Goal: Information Seeking & Learning: Learn about a topic

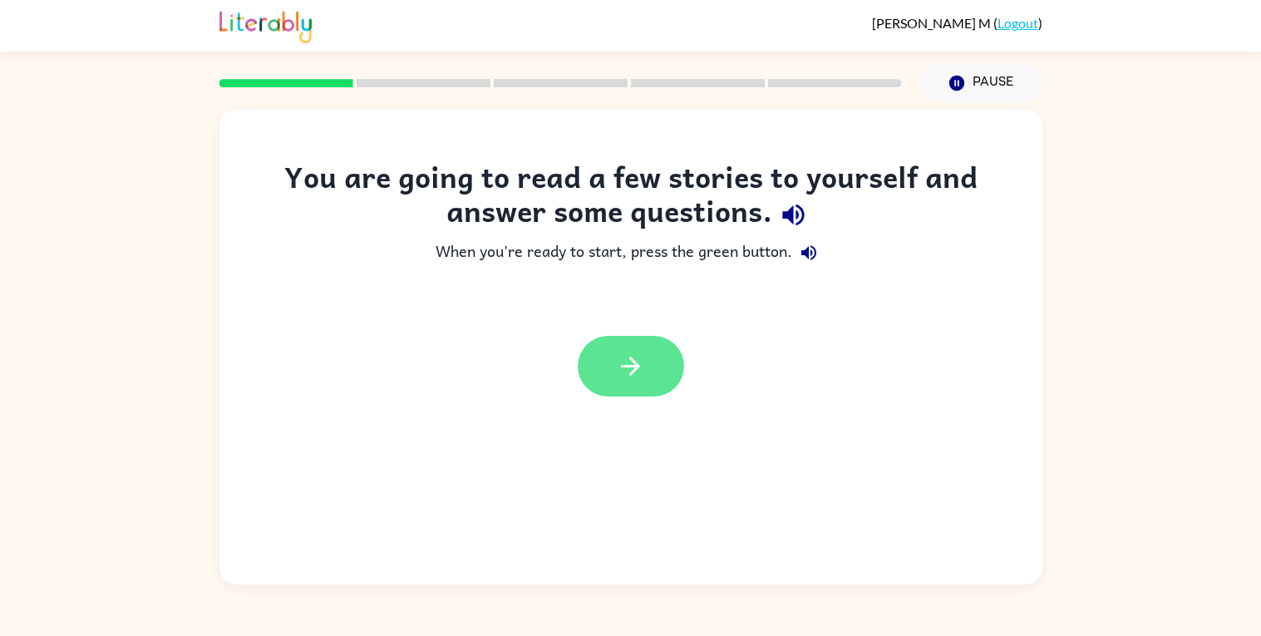
click at [676, 383] on button "button" at bounding box center [631, 366] width 106 height 61
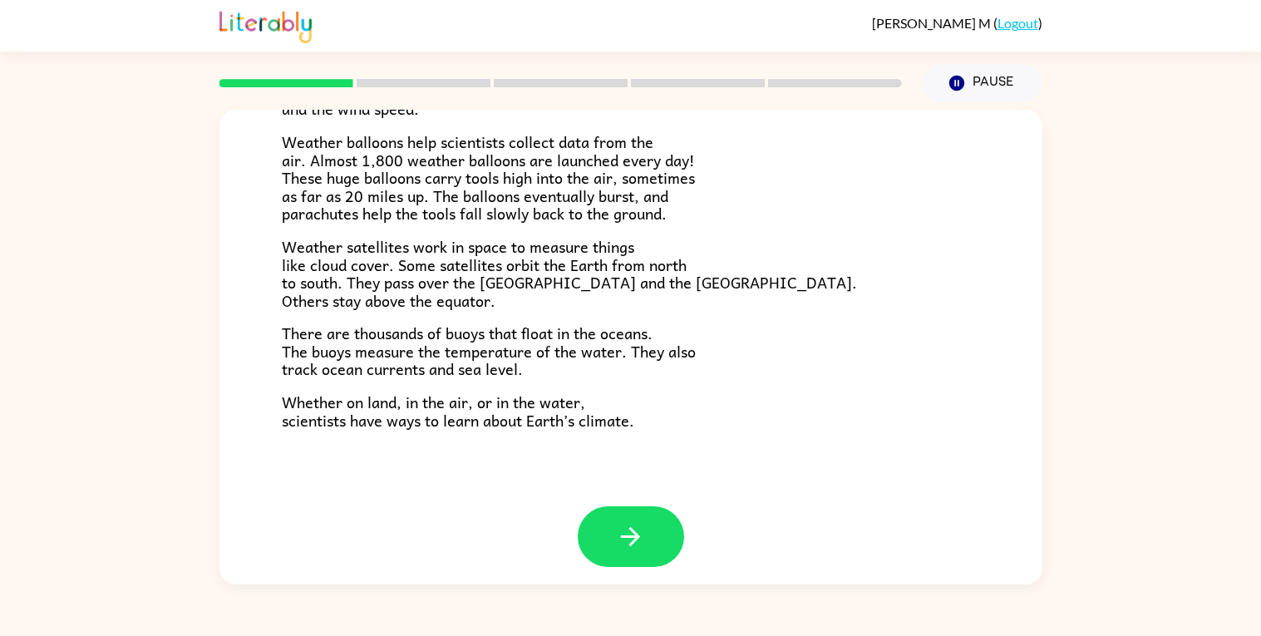
scroll to position [464, 0]
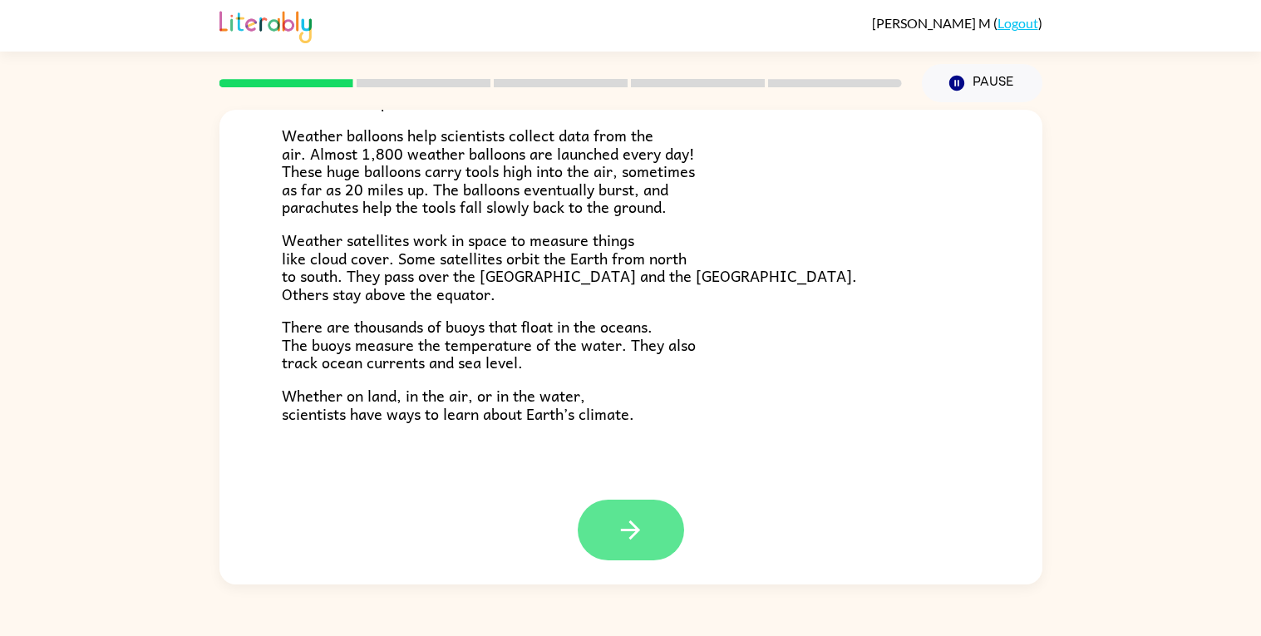
click at [646, 530] on button "button" at bounding box center [631, 529] width 106 height 61
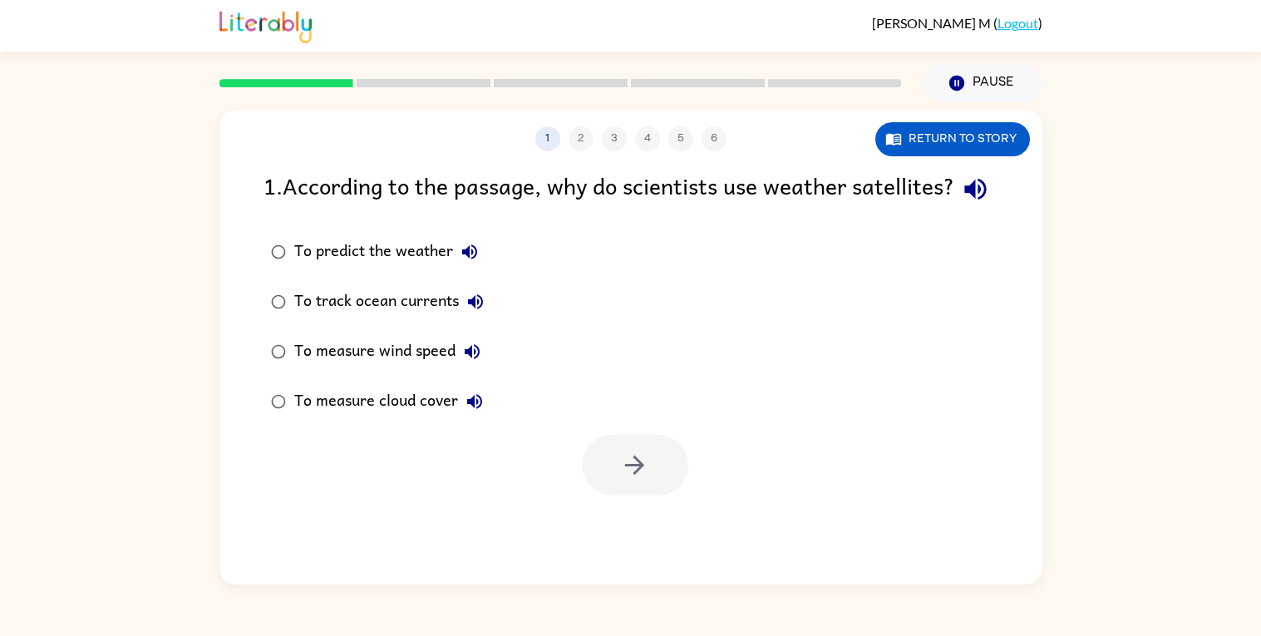
scroll to position [0, 0]
click at [966, 141] on button "Return to story" at bounding box center [952, 139] width 155 height 34
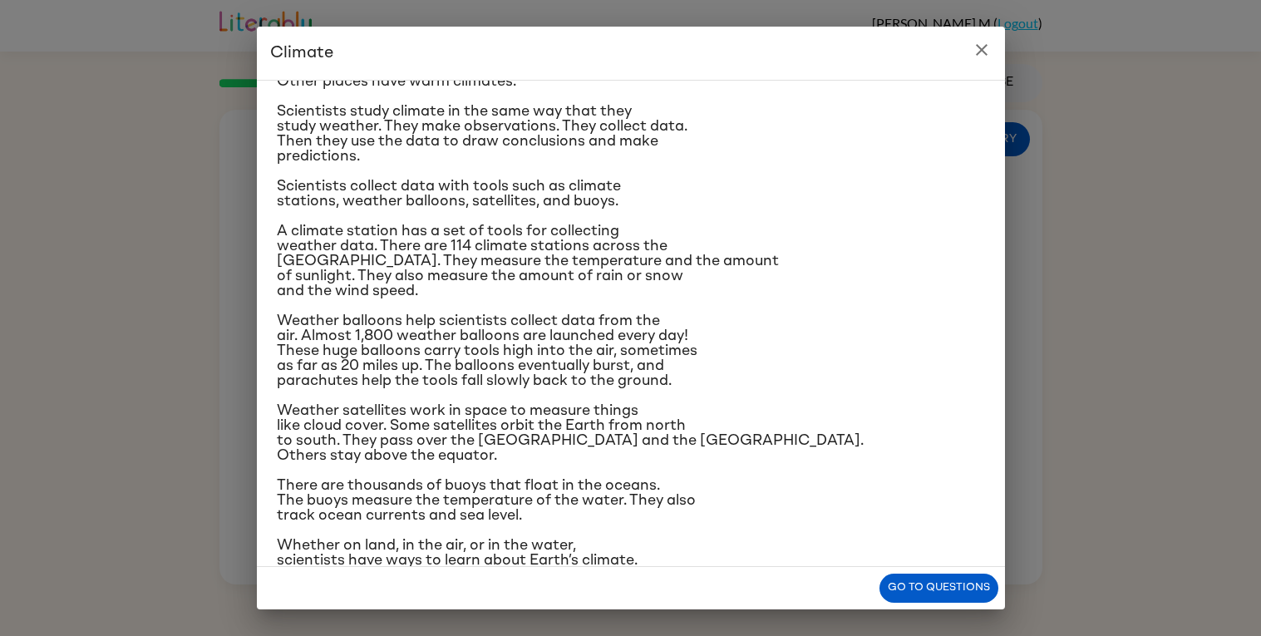
scroll to position [121, 0]
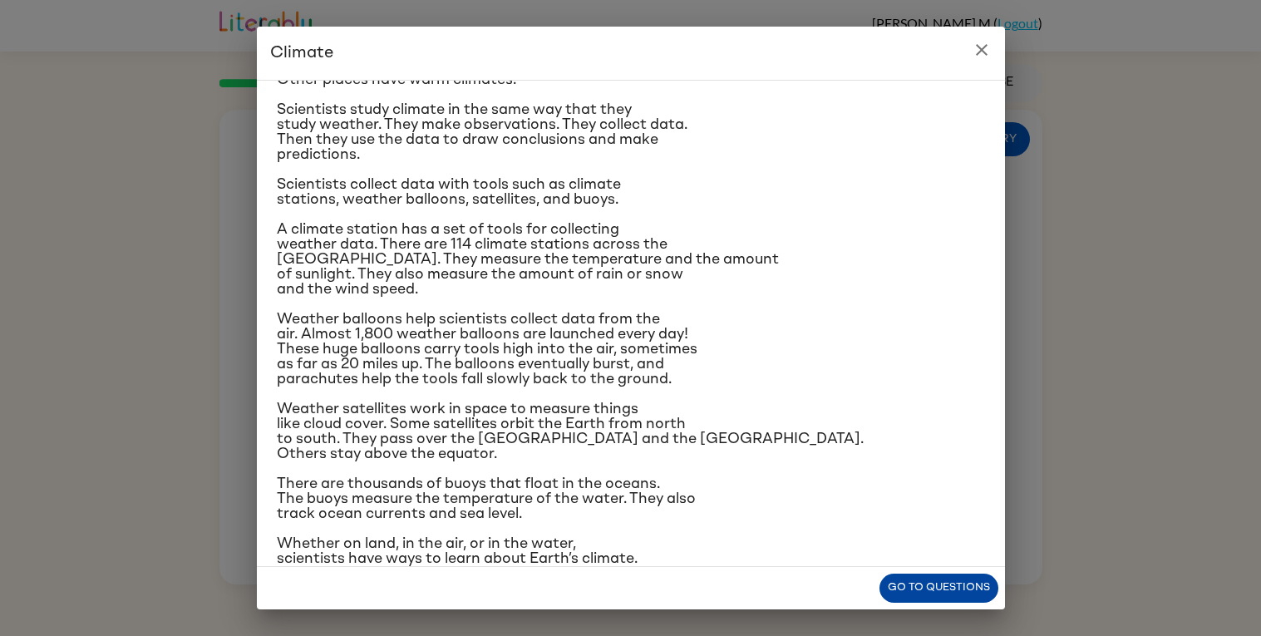
click at [920, 585] on button "Go to questions" at bounding box center [938, 587] width 119 height 29
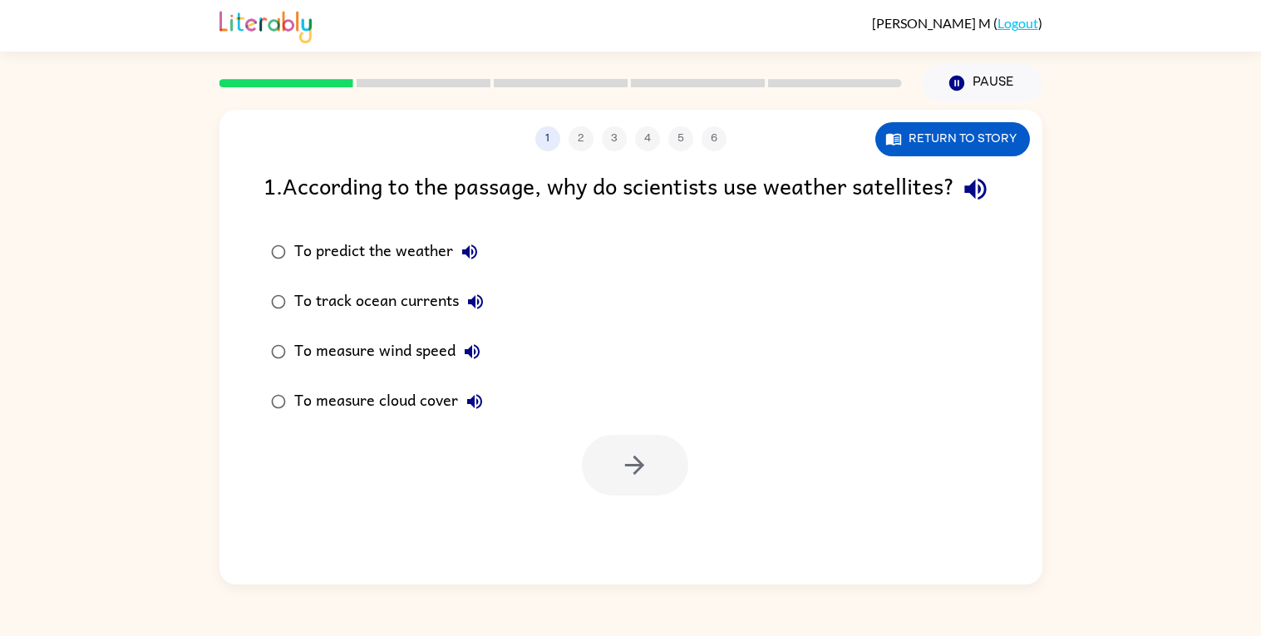
click at [420, 268] on div "To predict the weather" at bounding box center [390, 251] width 192 height 33
click at [592, 484] on button "button" at bounding box center [635, 465] width 106 height 61
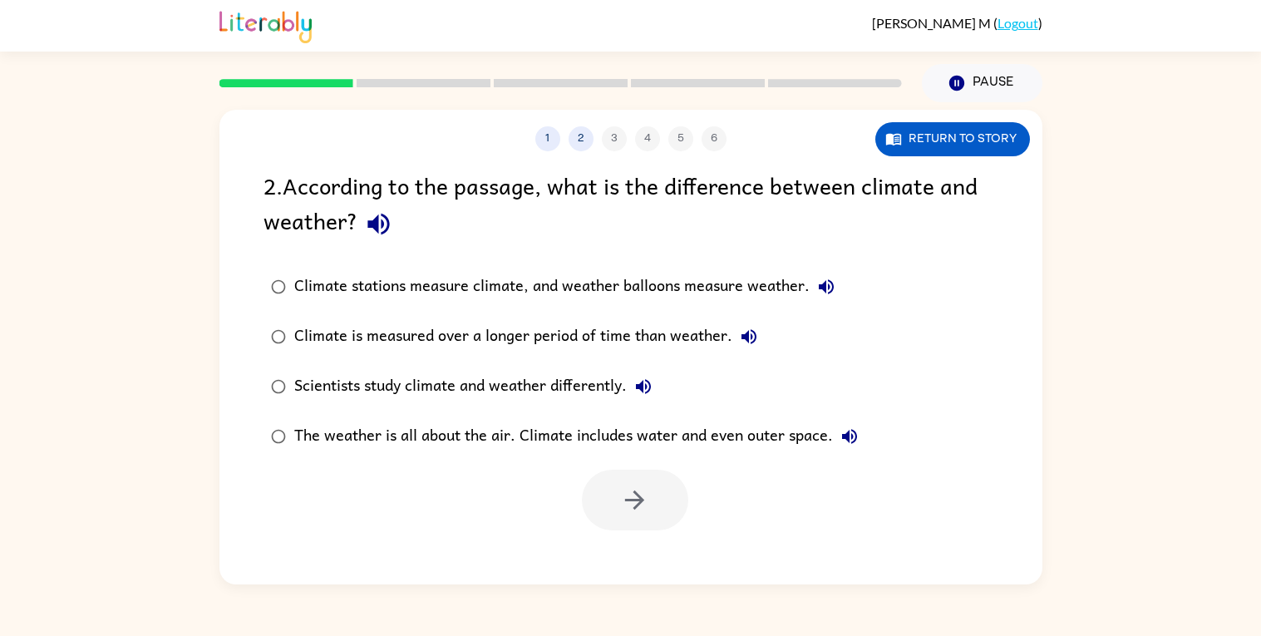
click at [718, 328] on div "Climate is measured over a longer period of time than weather." at bounding box center [529, 336] width 471 height 33
click at [610, 479] on button "button" at bounding box center [635, 500] width 106 height 61
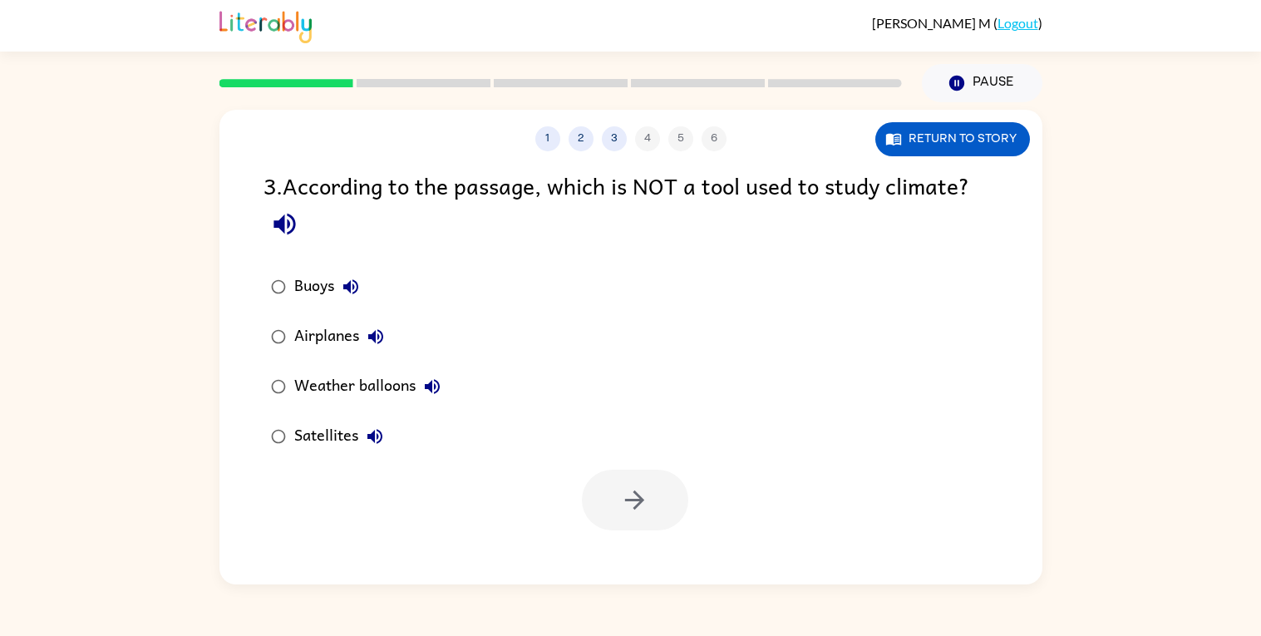
click at [347, 288] on icon "button" at bounding box center [350, 286] width 15 height 15
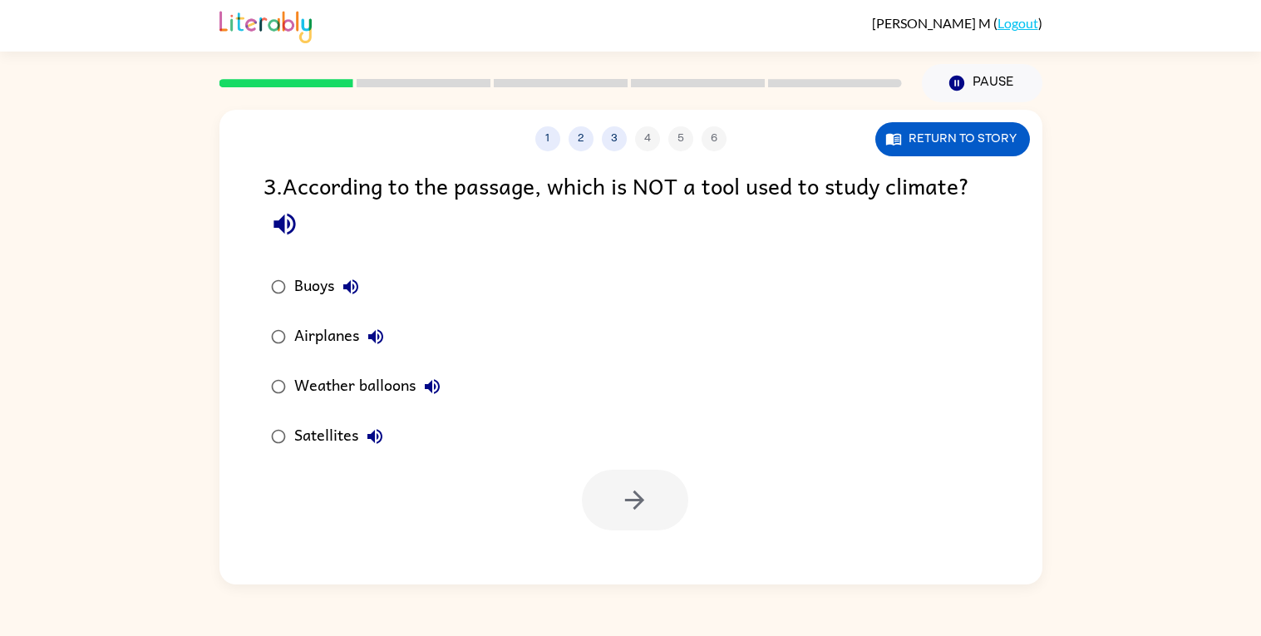
click at [347, 288] on icon "button" at bounding box center [350, 286] width 15 height 15
click at [325, 293] on div "Buoys" at bounding box center [330, 286] width 73 height 33
click at [331, 335] on div "Airplanes" at bounding box center [343, 336] width 98 height 33
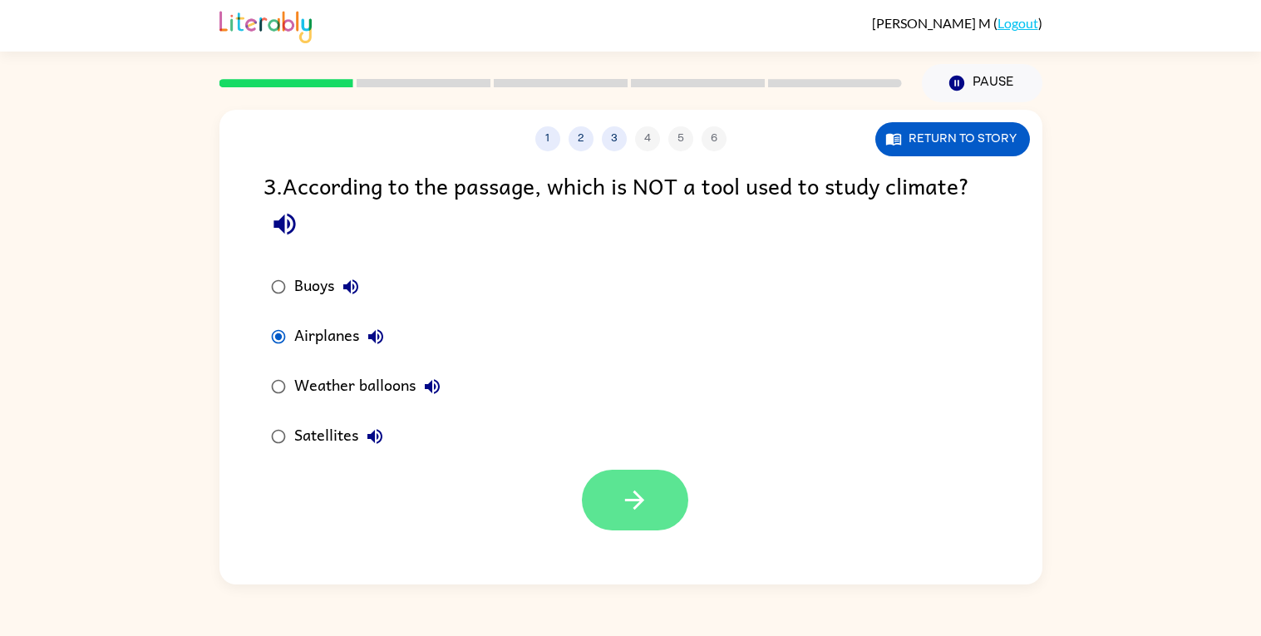
click at [649, 514] on button "button" at bounding box center [635, 500] width 106 height 61
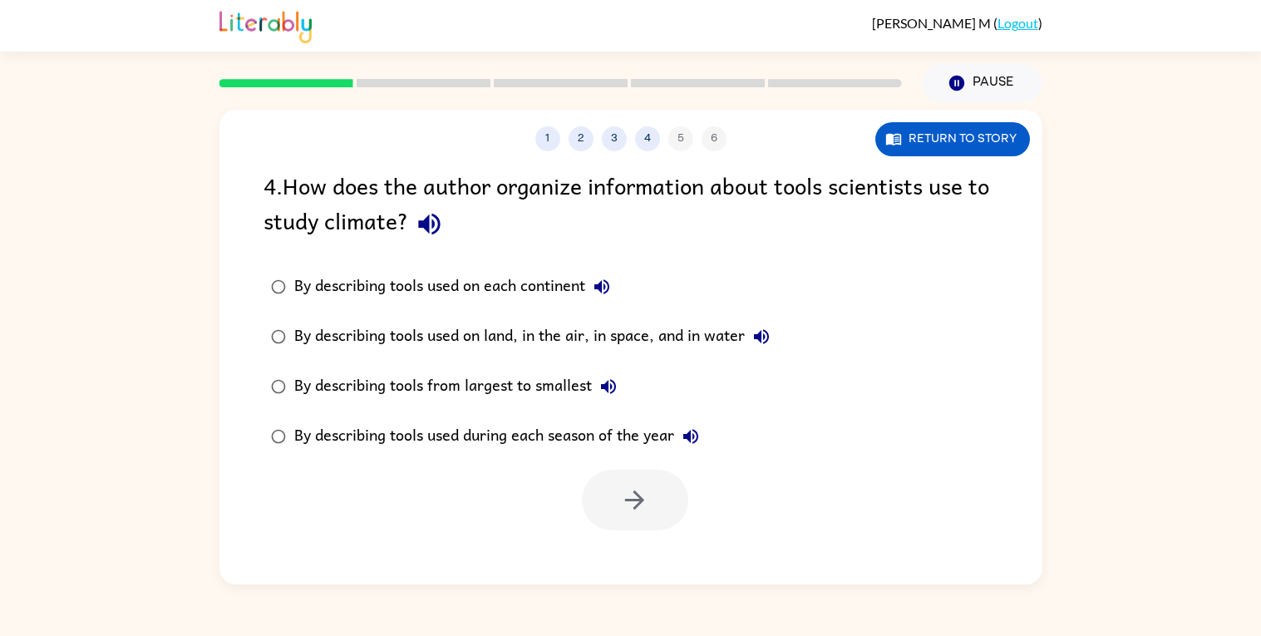
click at [553, 441] on div "By describing tools used during each season of the year" at bounding box center [500, 436] width 413 height 33
click at [652, 514] on button "button" at bounding box center [635, 500] width 106 height 61
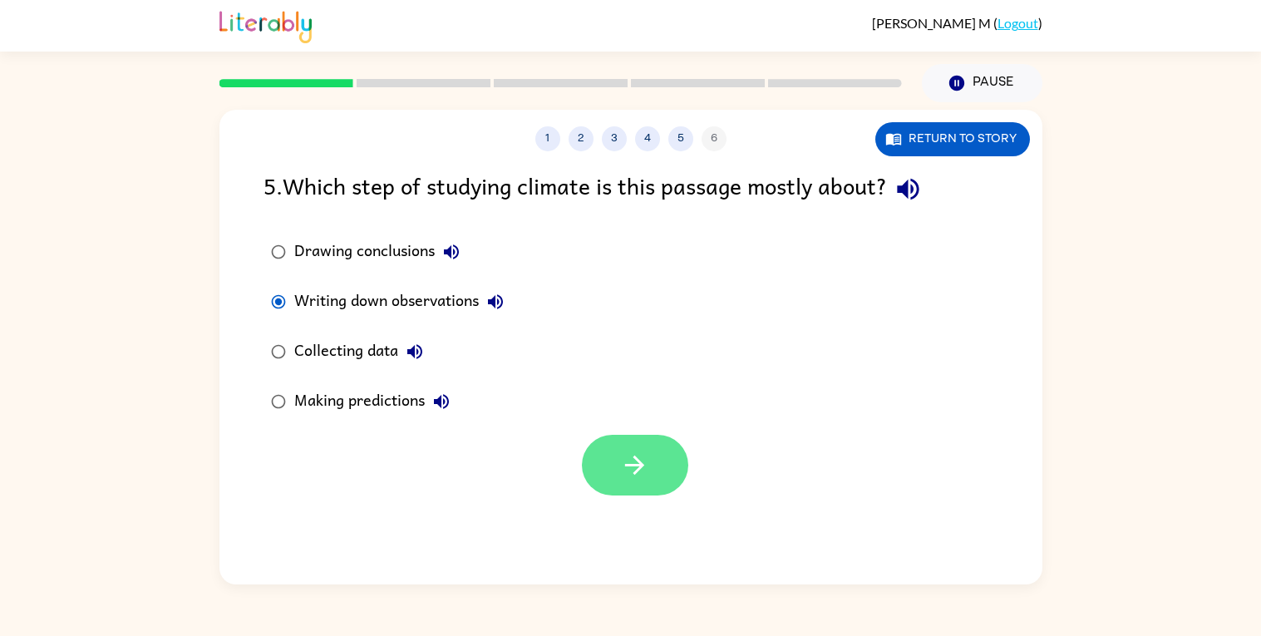
click at [617, 473] on button "button" at bounding box center [635, 465] width 106 height 61
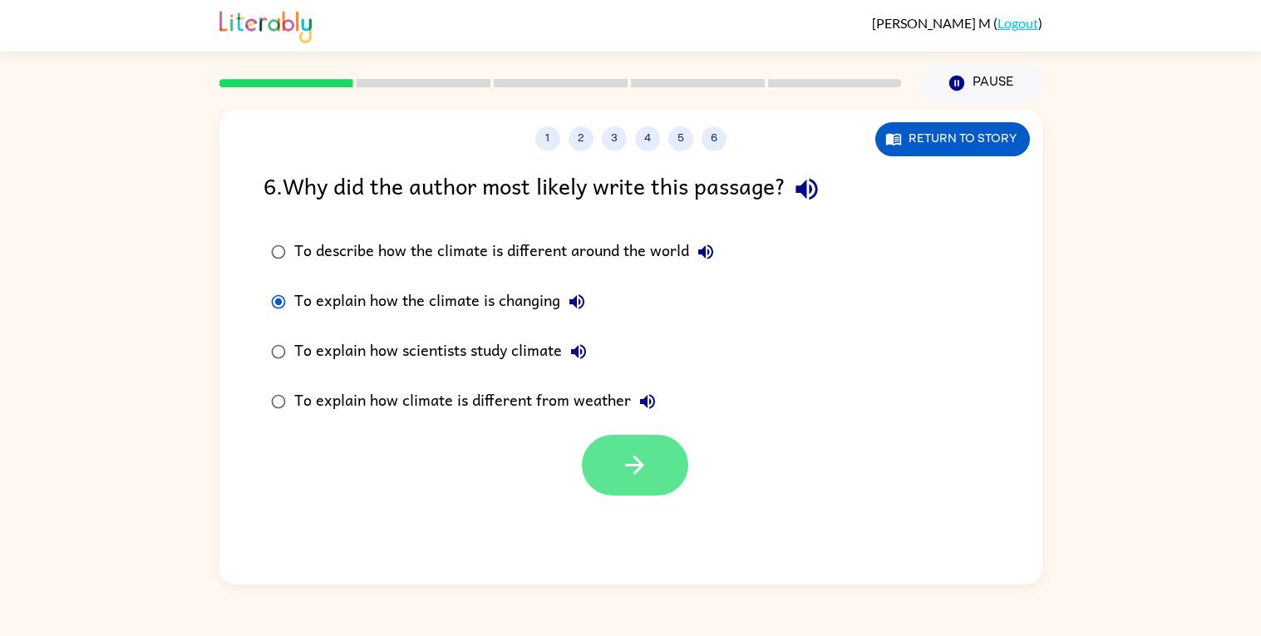
click at [628, 477] on icon "button" at bounding box center [634, 464] width 29 height 29
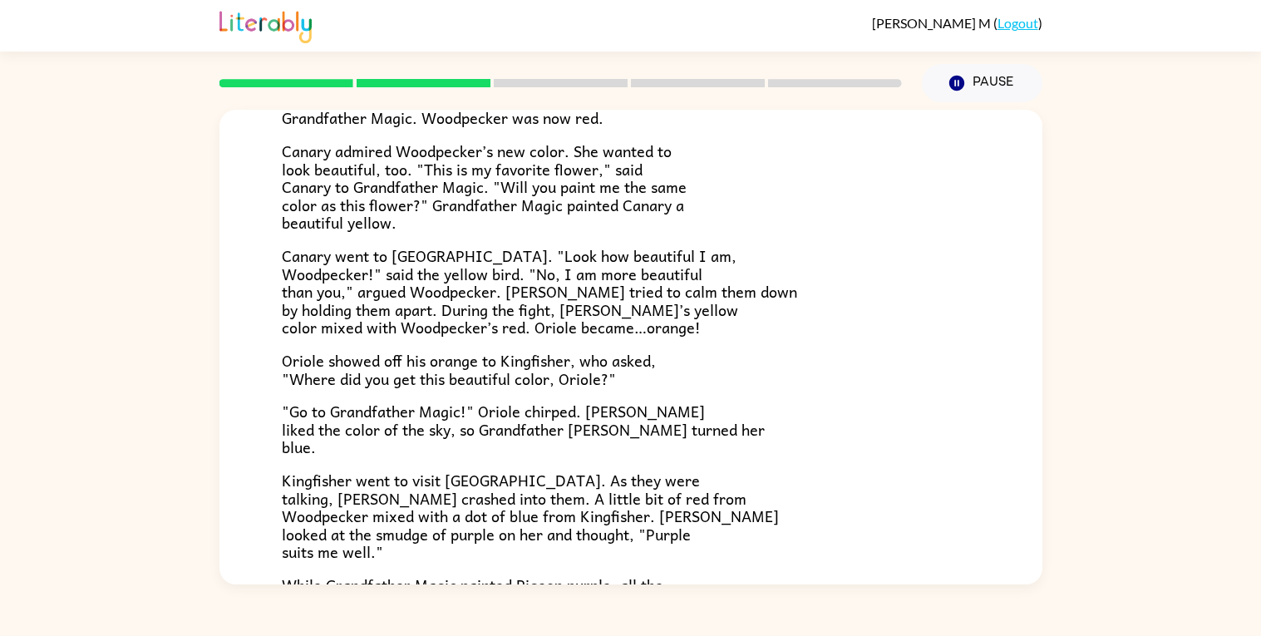
scroll to position [9, 0]
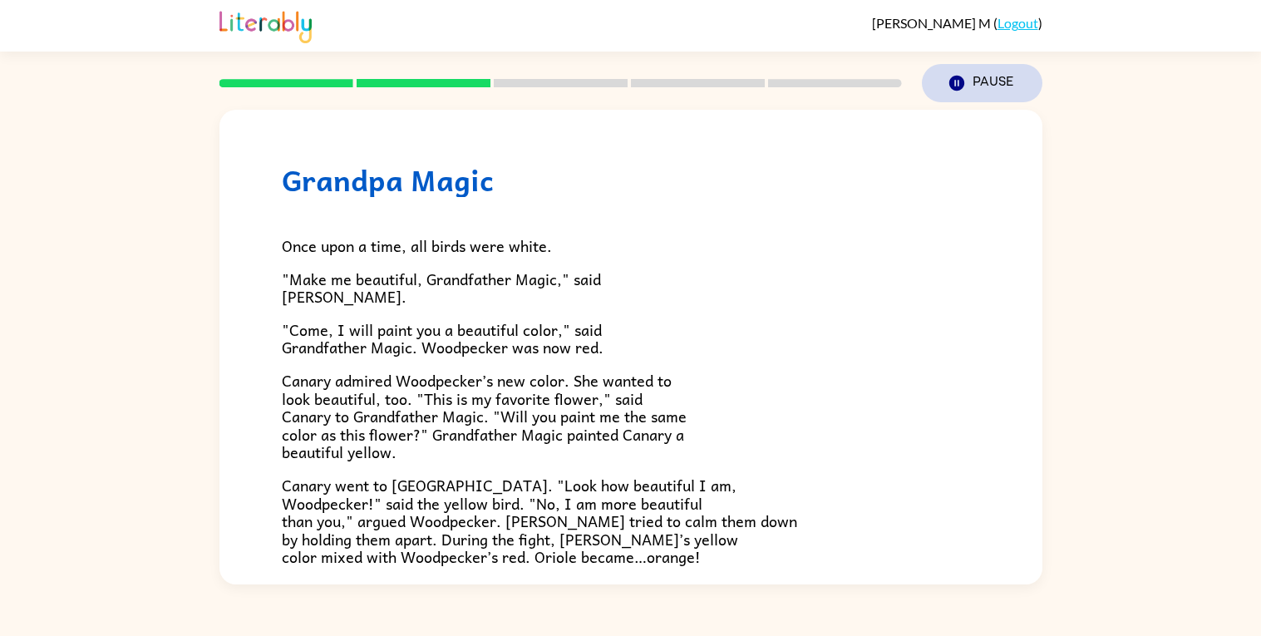
click at [966, 82] on button "Pause Pause" at bounding box center [982, 83] width 120 height 38
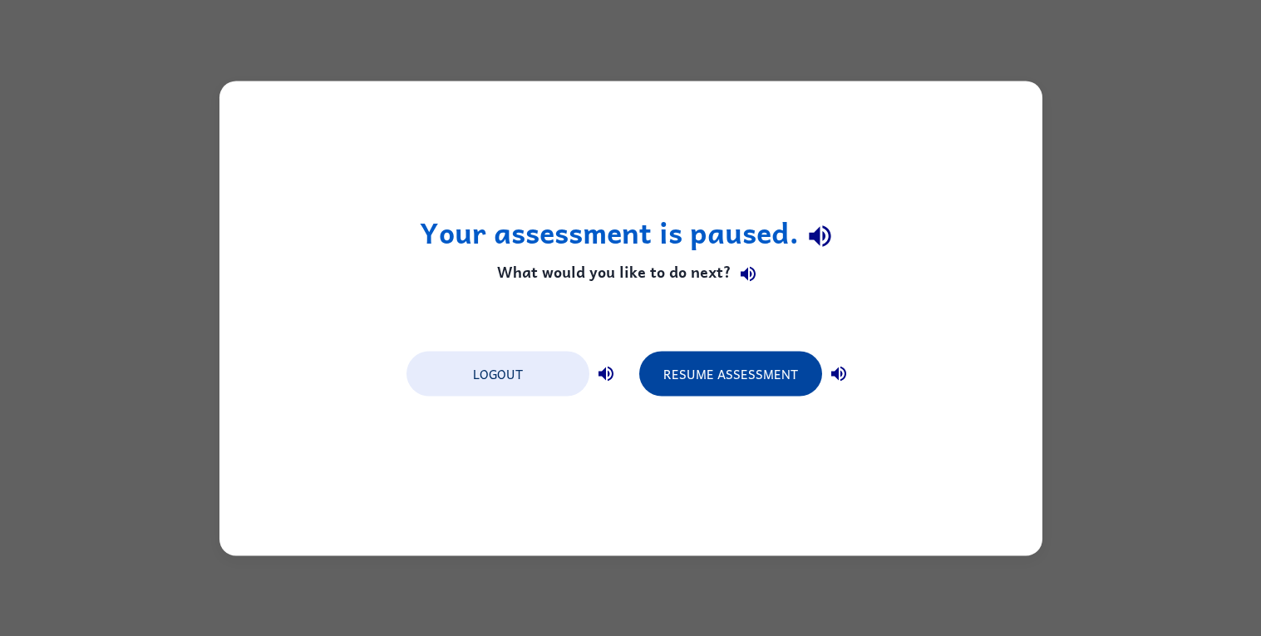
click at [774, 359] on button "Resume Assessment" at bounding box center [730, 373] width 183 height 45
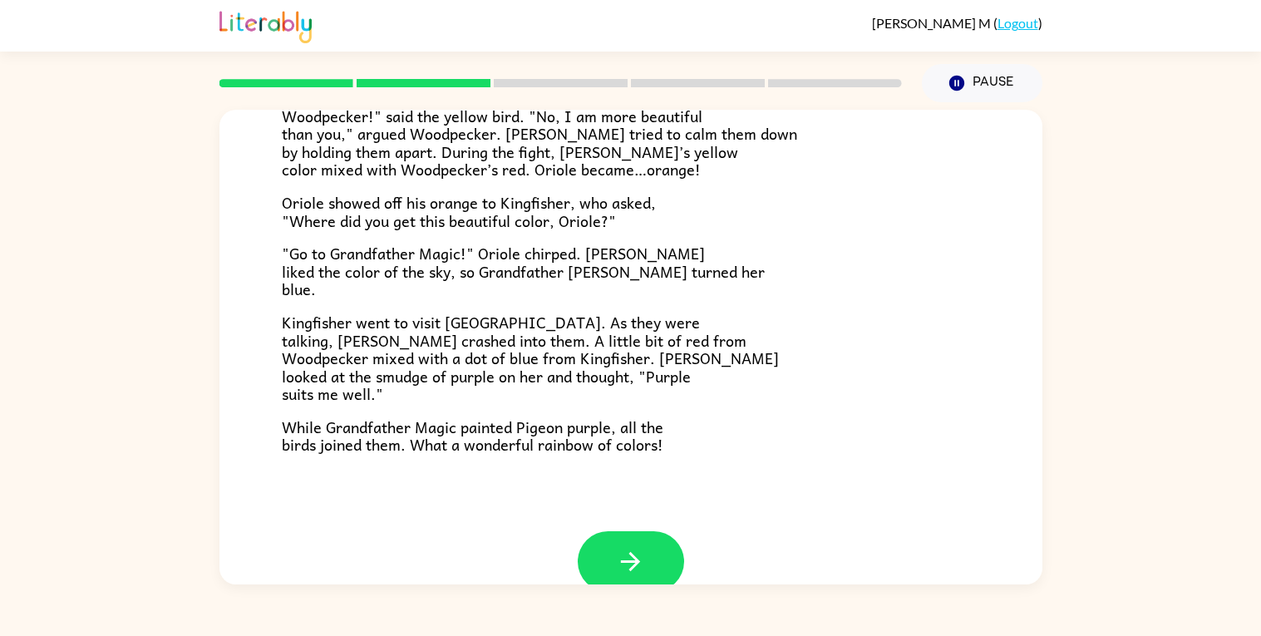
scroll to position [400, 0]
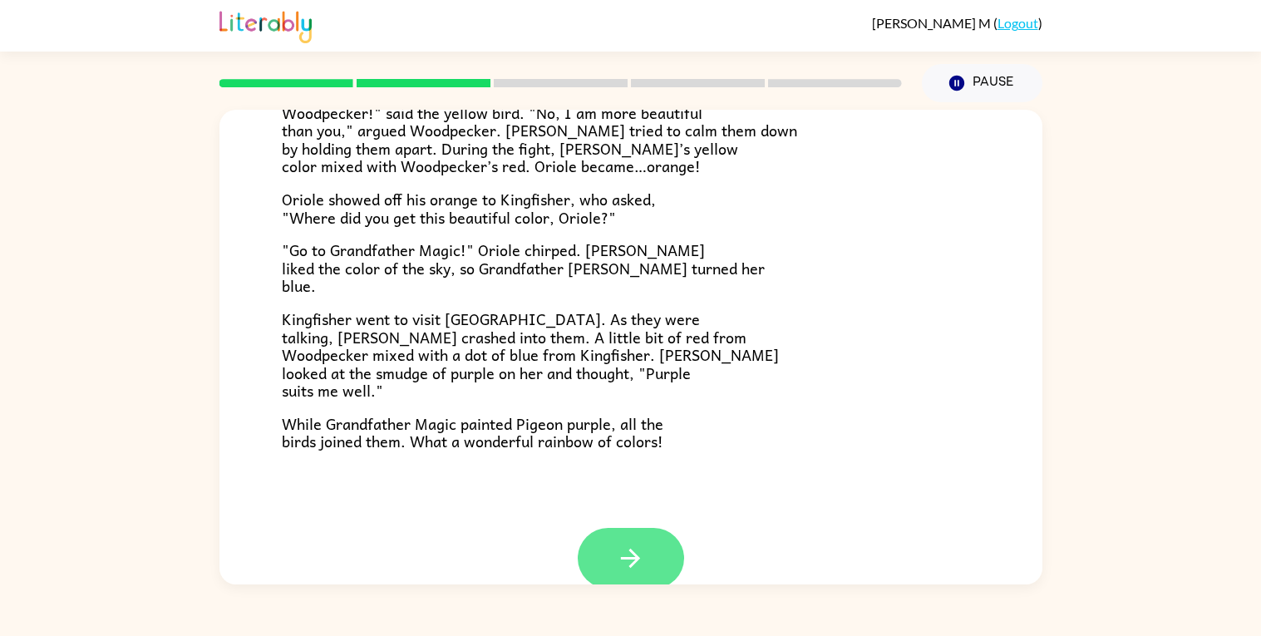
click at [655, 554] on button "button" at bounding box center [631, 558] width 106 height 61
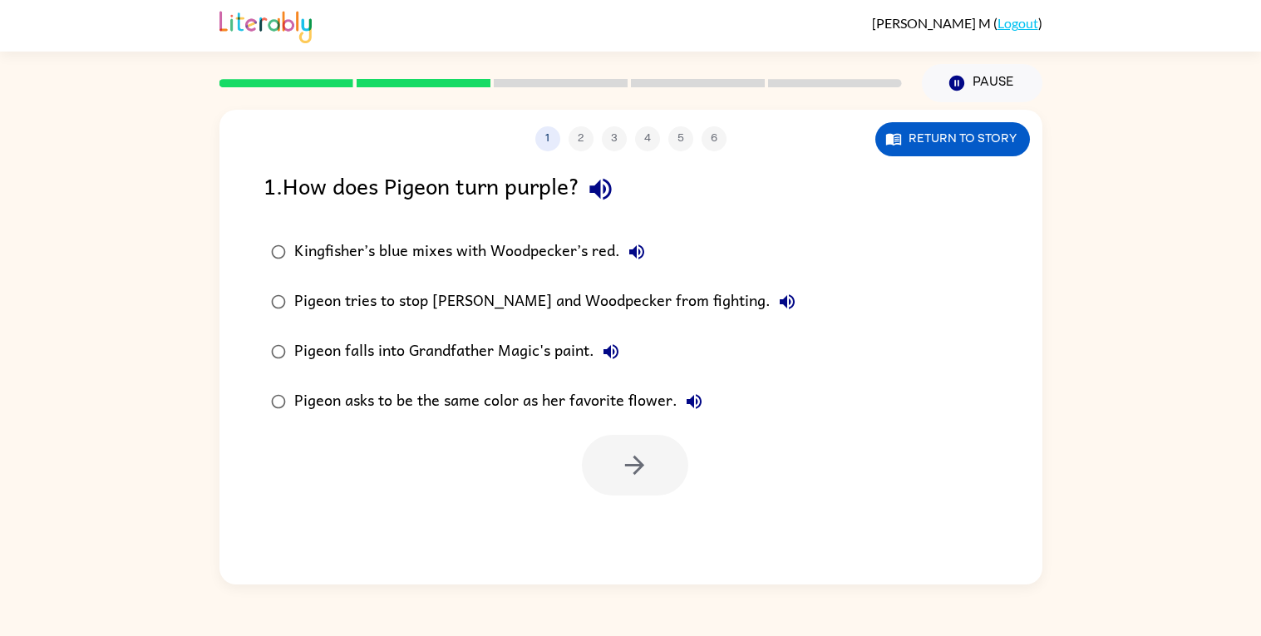
scroll to position [0, 0]
click at [620, 244] on button "Kingfisher’s blue mixes with Woodpecker’s red." at bounding box center [636, 251] width 33 height 33
click at [640, 253] on icon "button" at bounding box center [637, 252] width 20 height 20
click at [588, 191] on button "button" at bounding box center [600, 189] width 42 height 42
click at [565, 253] on div "Kingfisher’s blue mixes with Woodpecker’s red." at bounding box center [473, 251] width 359 height 33
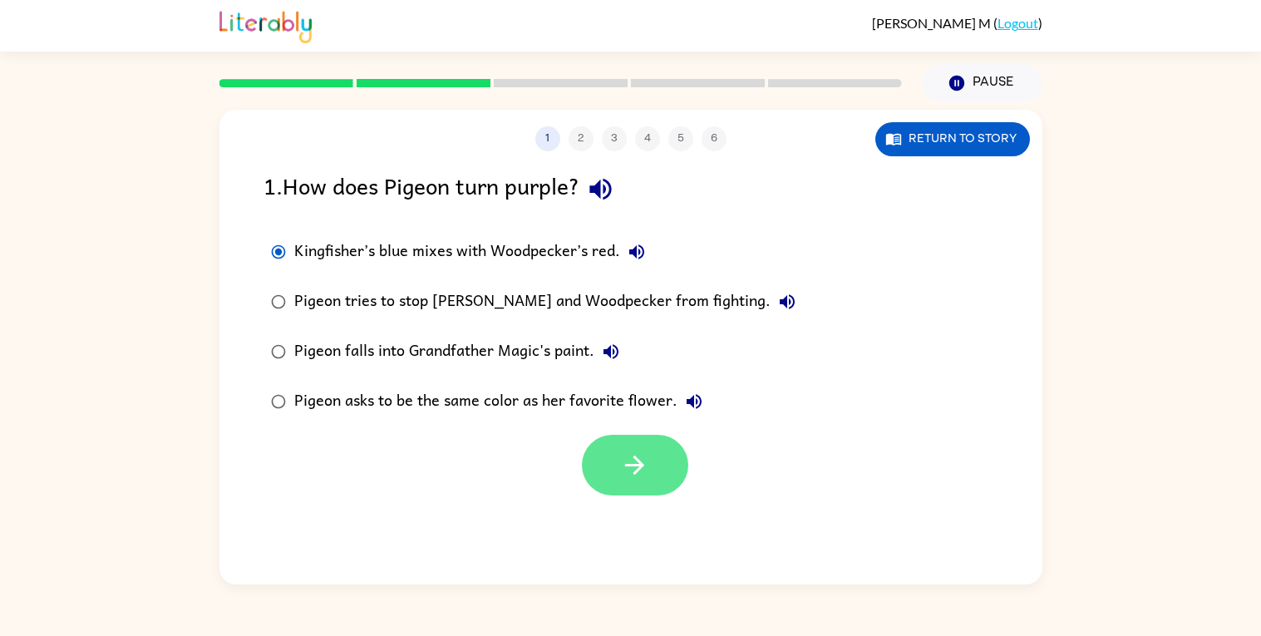
click at [657, 454] on button "button" at bounding box center [635, 465] width 106 height 61
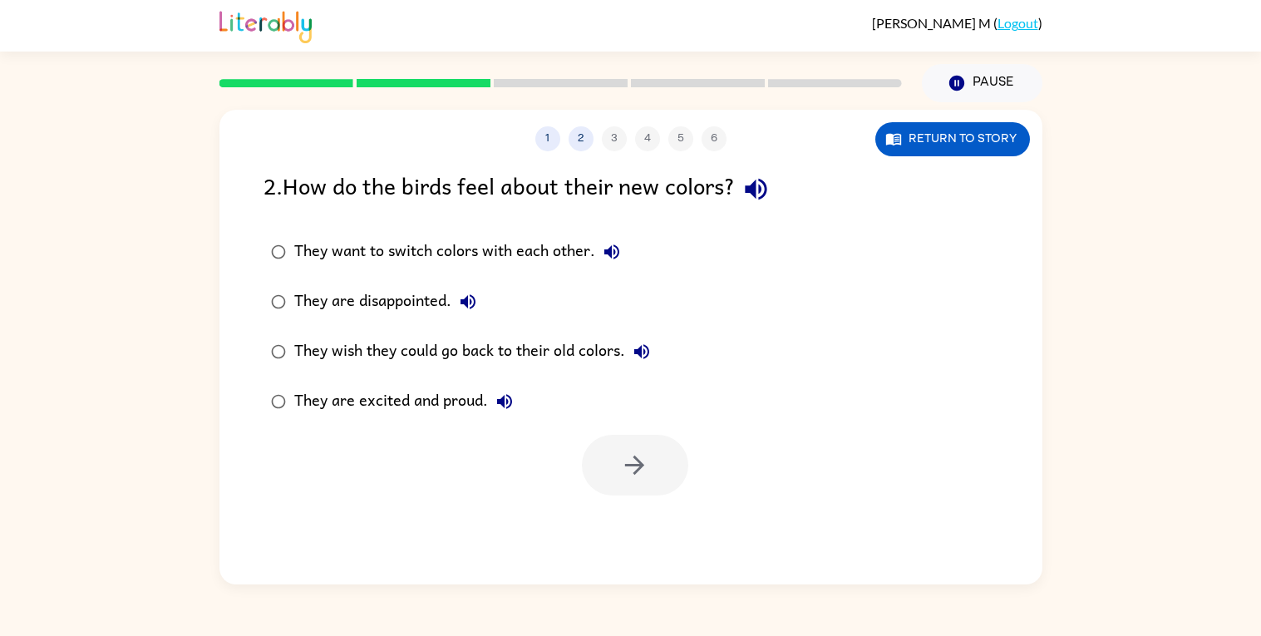
click at [407, 412] on div "They are excited and proud." at bounding box center [407, 401] width 227 height 33
click at [676, 474] on button "button" at bounding box center [635, 465] width 106 height 61
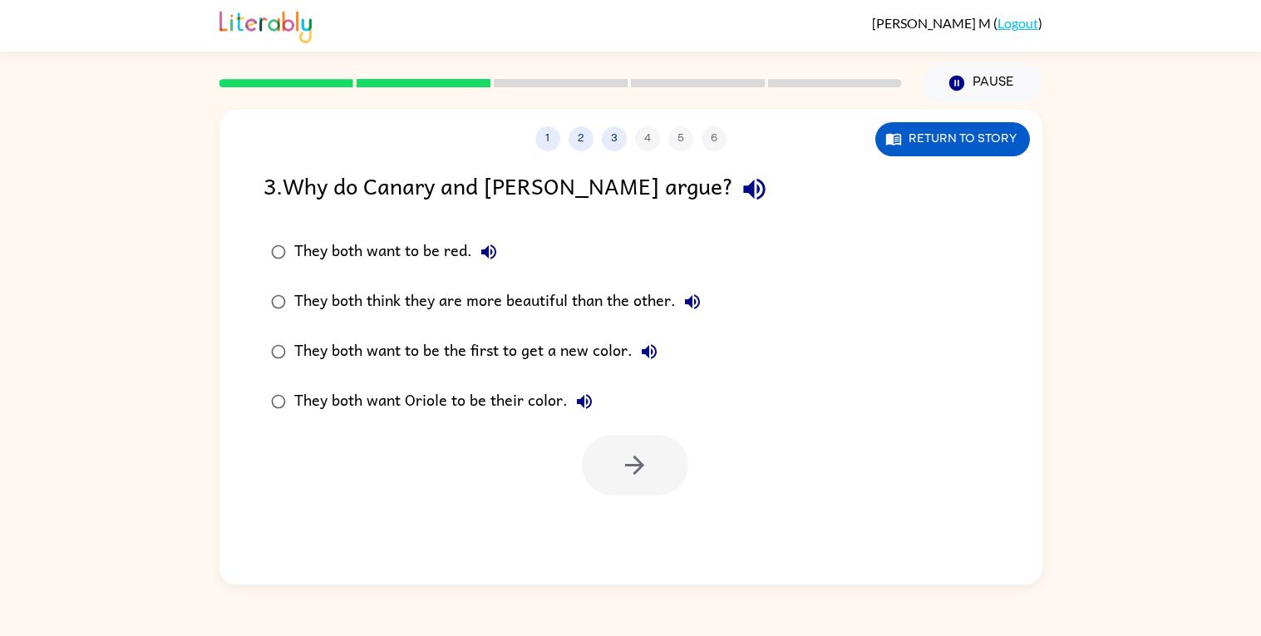
click at [579, 304] on div "They both think they are more beautiful than the other." at bounding box center [501, 301] width 415 height 33
click at [652, 476] on button "button" at bounding box center [635, 465] width 106 height 61
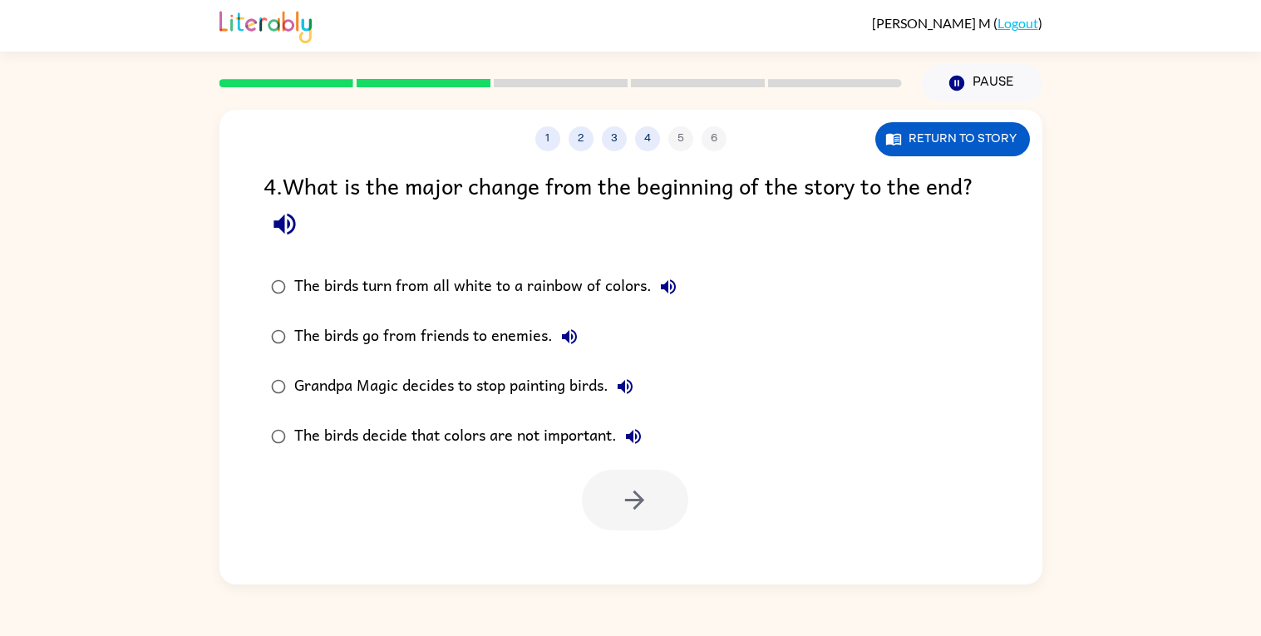
click at [577, 279] on div "The birds turn from all white to a rainbow of colors." at bounding box center [489, 286] width 391 height 33
click at [652, 494] on button "button" at bounding box center [635, 500] width 106 height 61
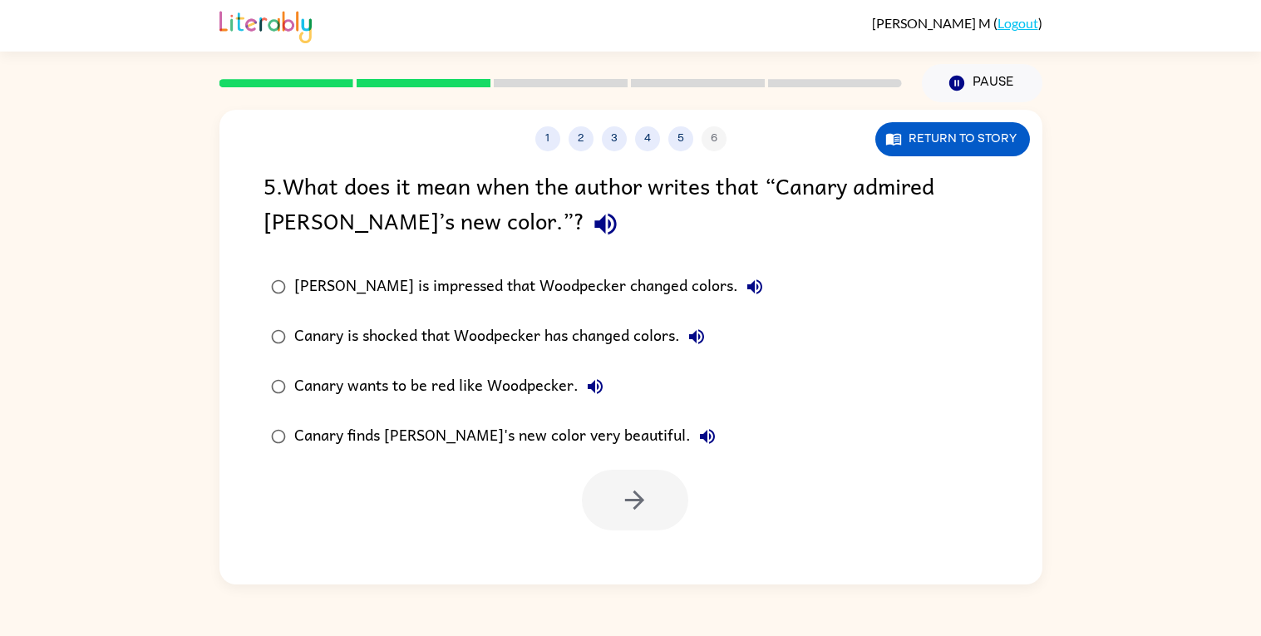
click at [622, 293] on div "[PERSON_NAME] is impressed that Woodpecker changed colors." at bounding box center [532, 286] width 477 height 33
click at [652, 341] on div "Canary is shocked that Woodpecker has changed colors." at bounding box center [503, 336] width 419 height 33
click at [550, 386] on div "Canary wants to be red like Woodpecker." at bounding box center [452, 386] width 317 height 33
click at [508, 447] on div "Canary finds [PERSON_NAME]'s new color very beautiful." at bounding box center [509, 436] width 430 height 33
click at [637, 509] on icon "button" at bounding box center [634, 499] width 29 height 29
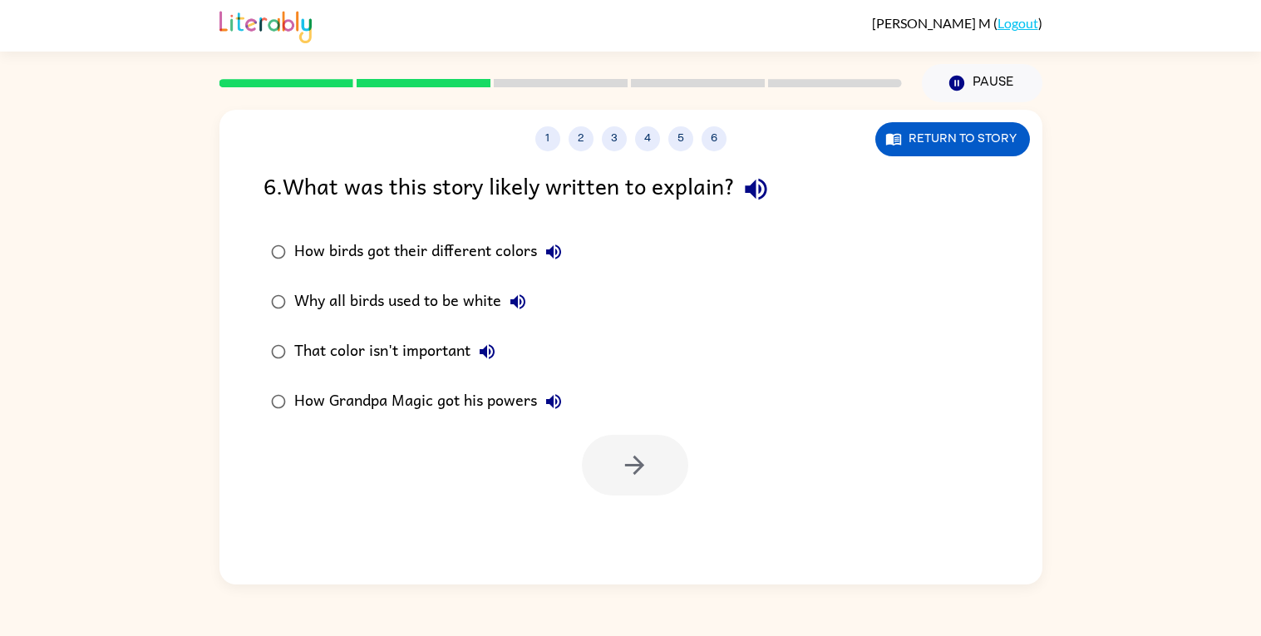
click at [430, 355] on div "That color isn't important" at bounding box center [398, 351] width 209 height 33
click at [475, 255] on div "How birds got their different colors" at bounding box center [432, 251] width 276 height 33
click at [699, 471] on div at bounding box center [630, 460] width 823 height 69
click at [655, 466] on button "button" at bounding box center [635, 465] width 106 height 61
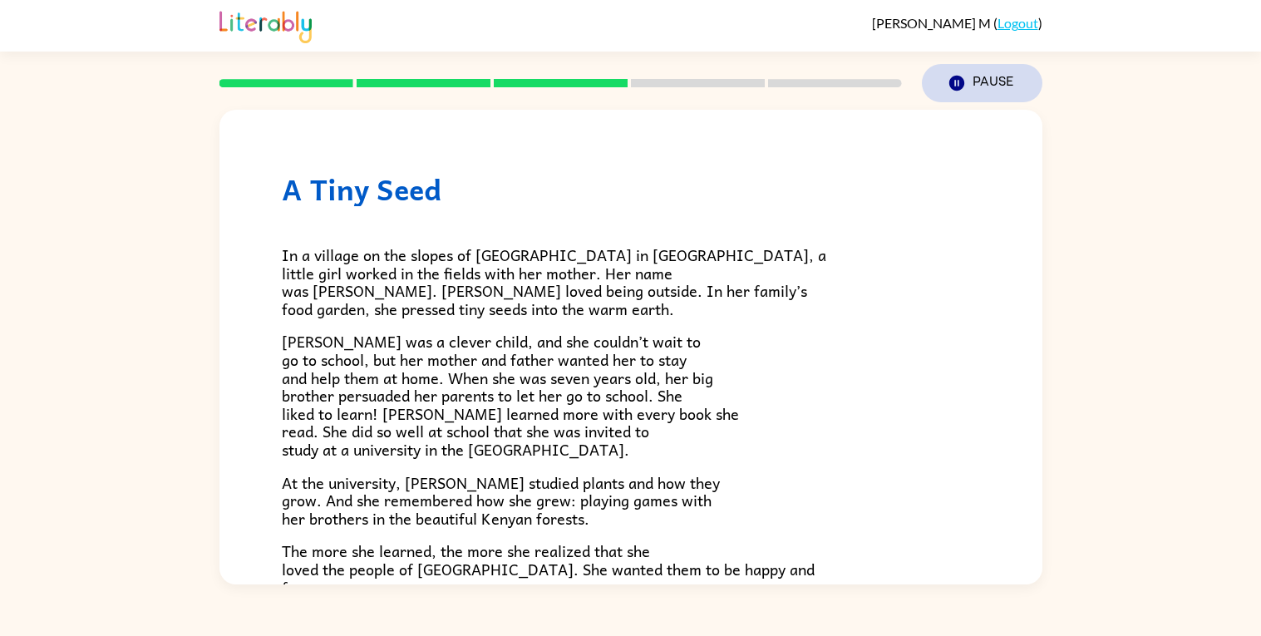
click at [986, 81] on button "Pause Pause" at bounding box center [982, 83] width 120 height 38
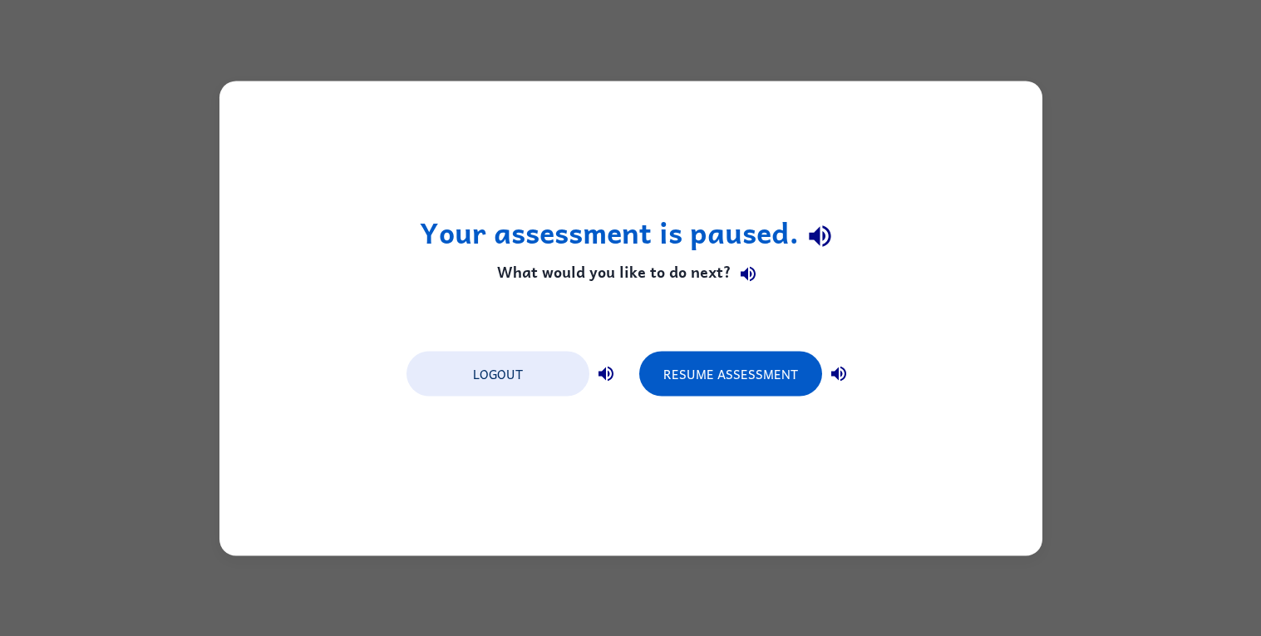
click at [740, 278] on icon "button" at bounding box center [748, 274] width 20 height 20
click at [849, 378] on button "button" at bounding box center [838, 372] width 33 height 33
click at [823, 237] on icon "button" at bounding box center [820, 237] width 22 height 22
click at [744, 261] on button "button" at bounding box center [747, 274] width 33 height 33
click at [732, 284] on button "button" at bounding box center [747, 274] width 33 height 33
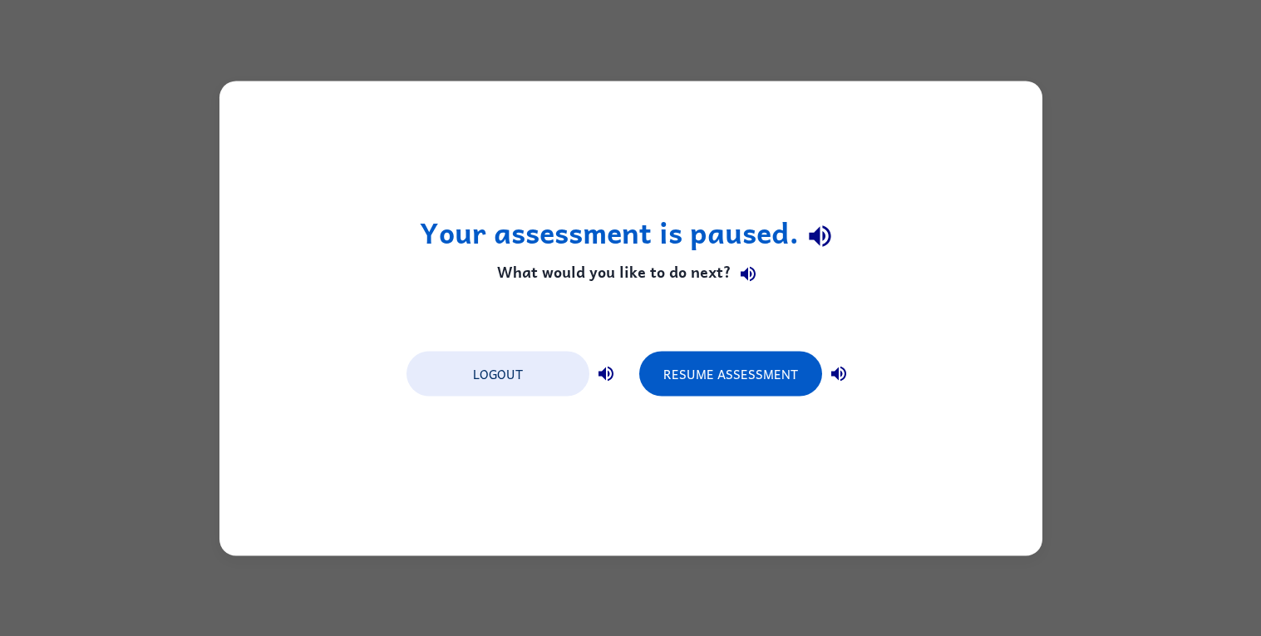
click at [753, 272] on icon "button" at bounding box center [748, 274] width 20 height 20
click at [746, 273] on icon "button" at bounding box center [748, 274] width 20 height 20
click at [745, 277] on icon "button" at bounding box center [747, 274] width 15 height 15
click at [754, 278] on icon "button" at bounding box center [748, 274] width 20 height 20
click at [749, 274] on icon "button" at bounding box center [747, 274] width 15 height 15
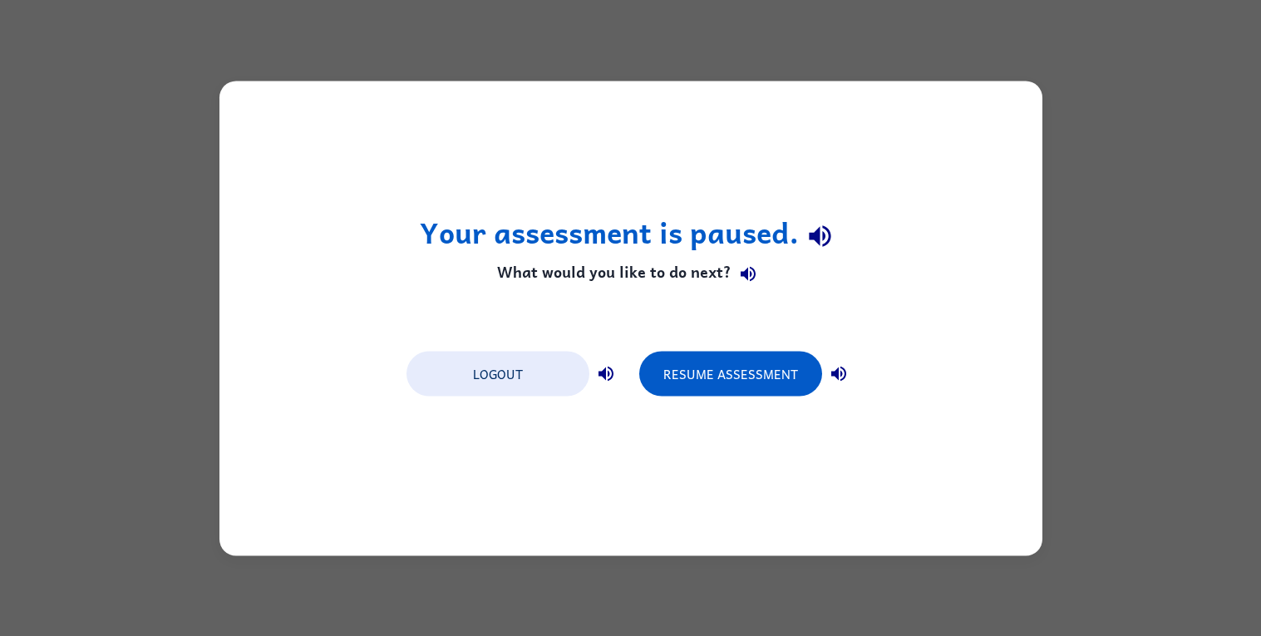
click at [748, 274] on icon "button" at bounding box center [747, 274] width 15 height 15
click at [754, 271] on icon "button" at bounding box center [748, 274] width 20 height 20
click at [739, 278] on icon "button" at bounding box center [748, 274] width 20 height 20
click at [733, 288] on h4 "What would you like to do next?" at bounding box center [630, 274] width 421 height 33
click at [745, 284] on icon "button" at bounding box center [748, 274] width 20 height 20
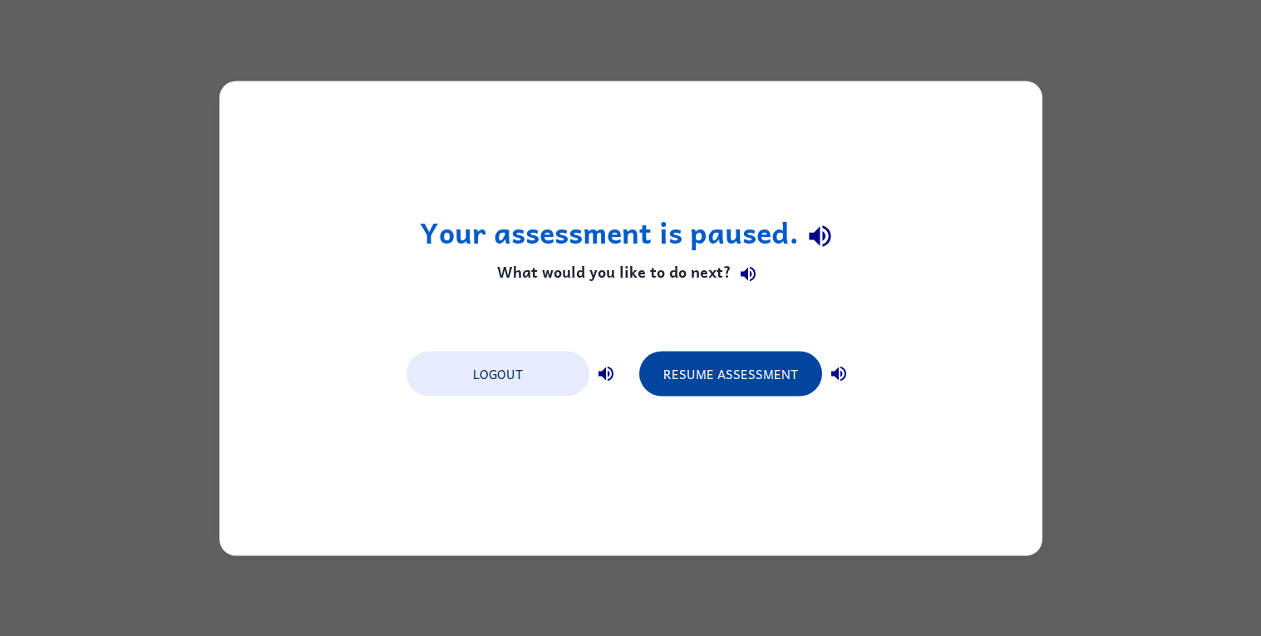
click at [778, 369] on button "Resume Assessment" at bounding box center [730, 373] width 183 height 45
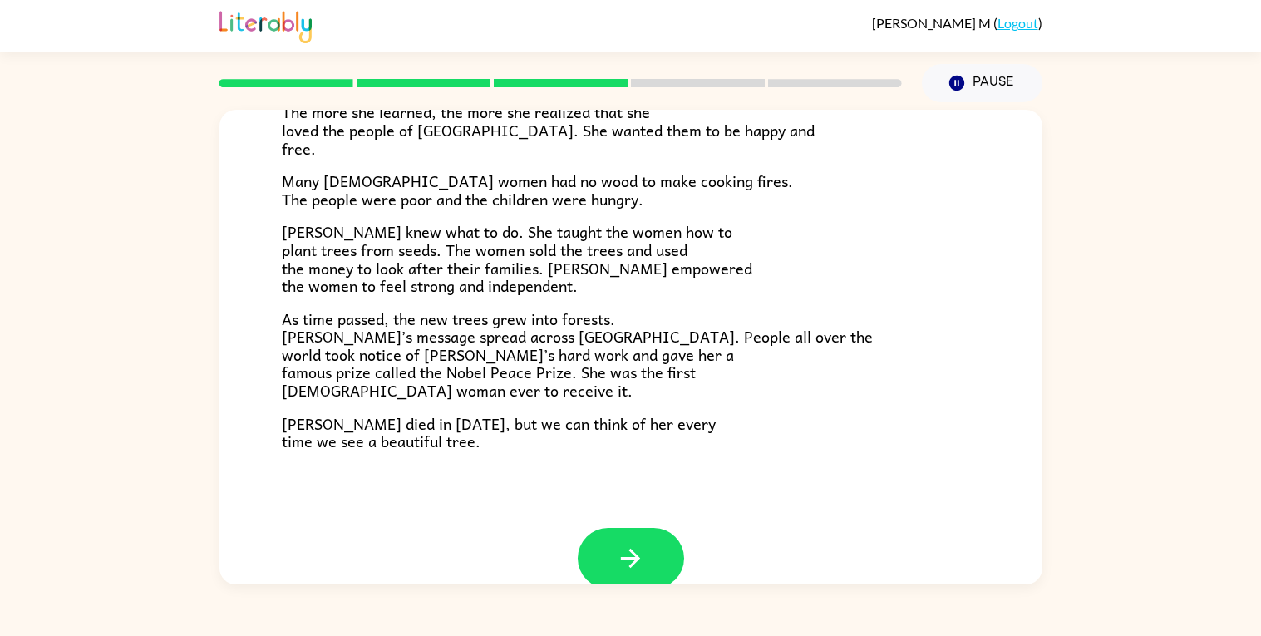
scroll to position [466, 0]
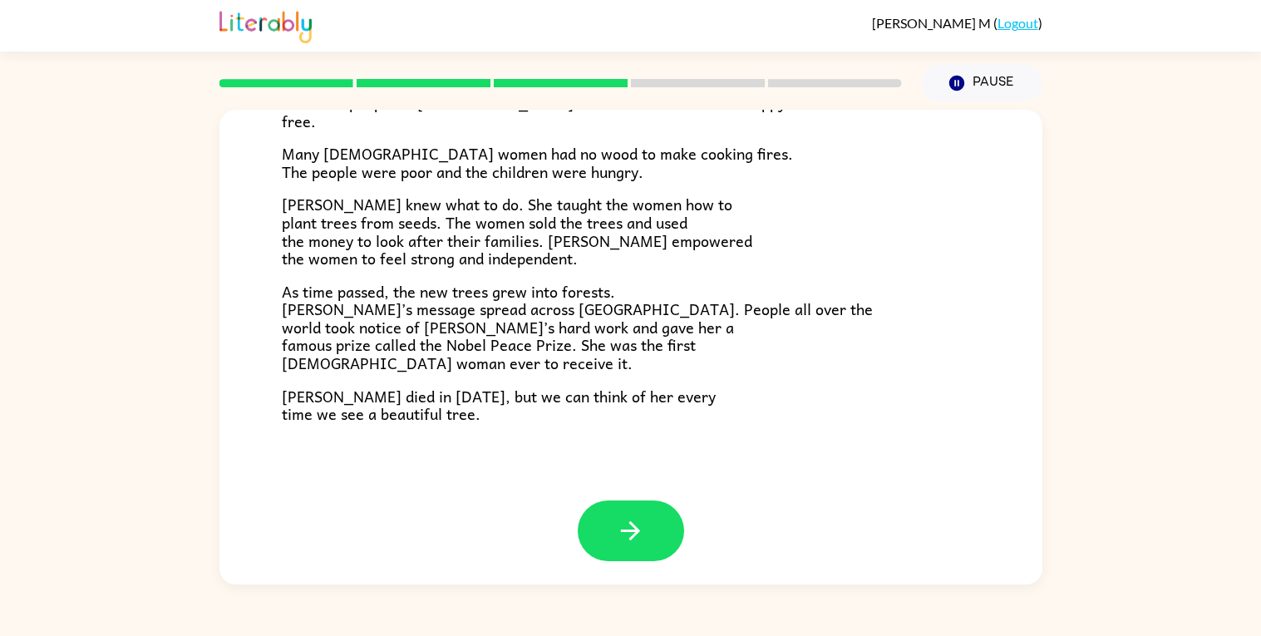
click at [682, 518] on div at bounding box center [631, 530] width 106 height 61
click at [660, 543] on button "button" at bounding box center [631, 530] width 106 height 61
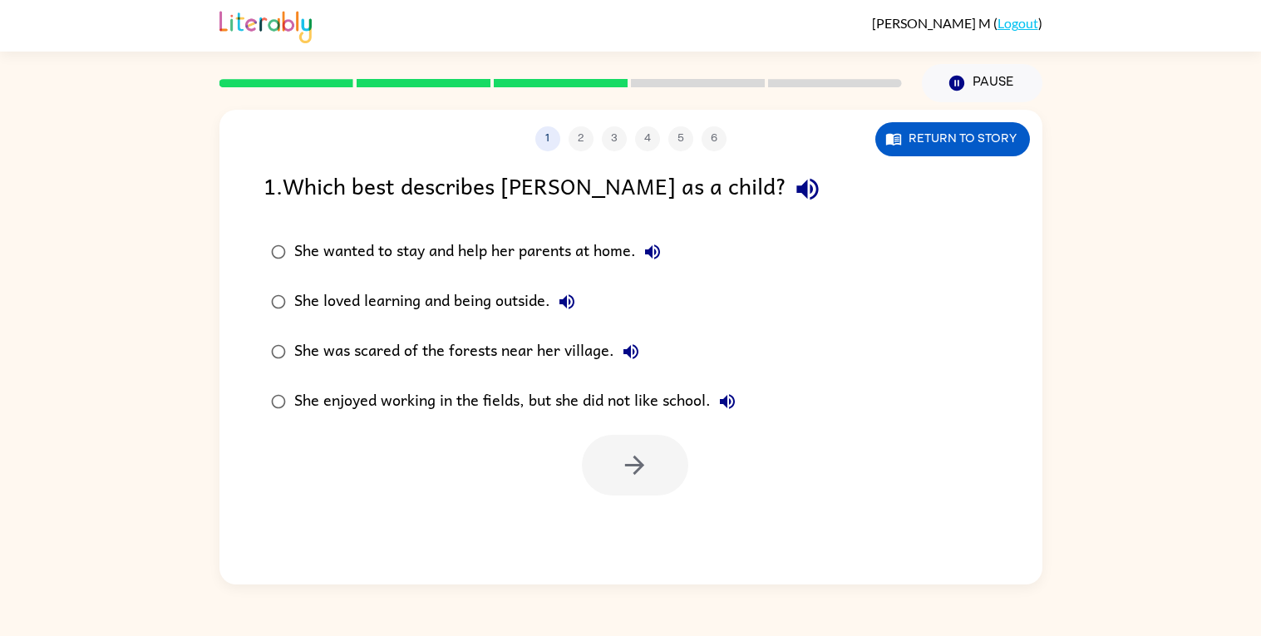
scroll to position [0, 0]
click at [406, 305] on div "She loved learning and being outside." at bounding box center [438, 301] width 289 height 33
click at [583, 455] on button "button" at bounding box center [635, 465] width 106 height 61
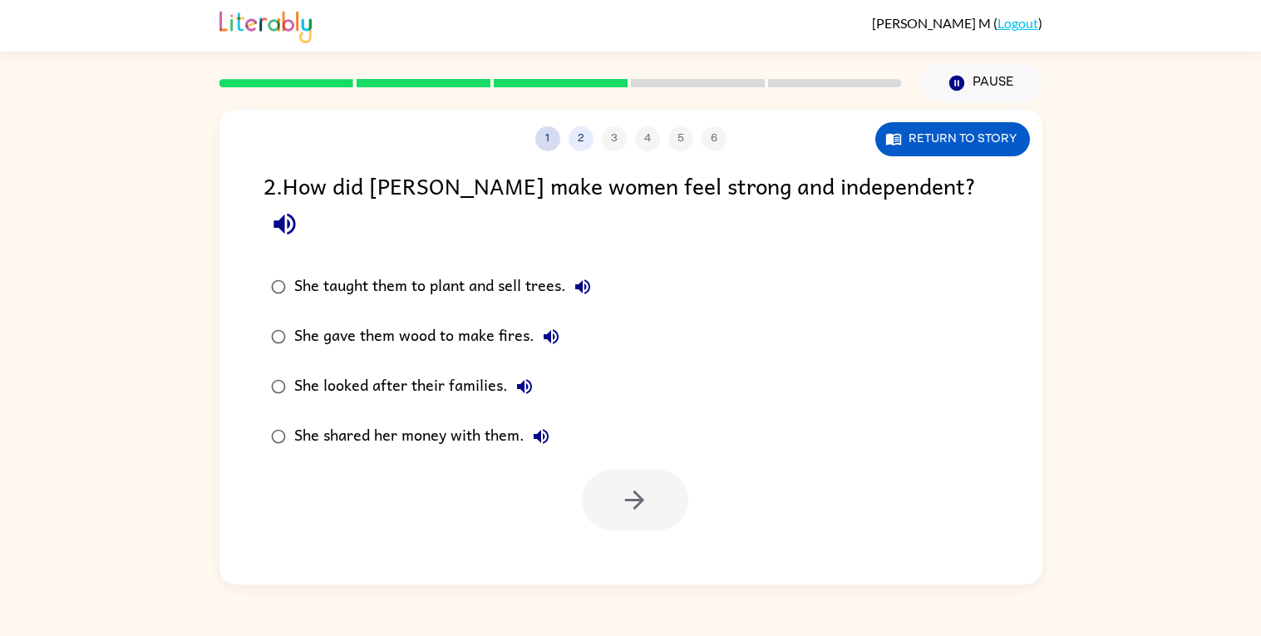
click at [550, 139] on button "1" at bounding box center [547, 138] width 25 height 25
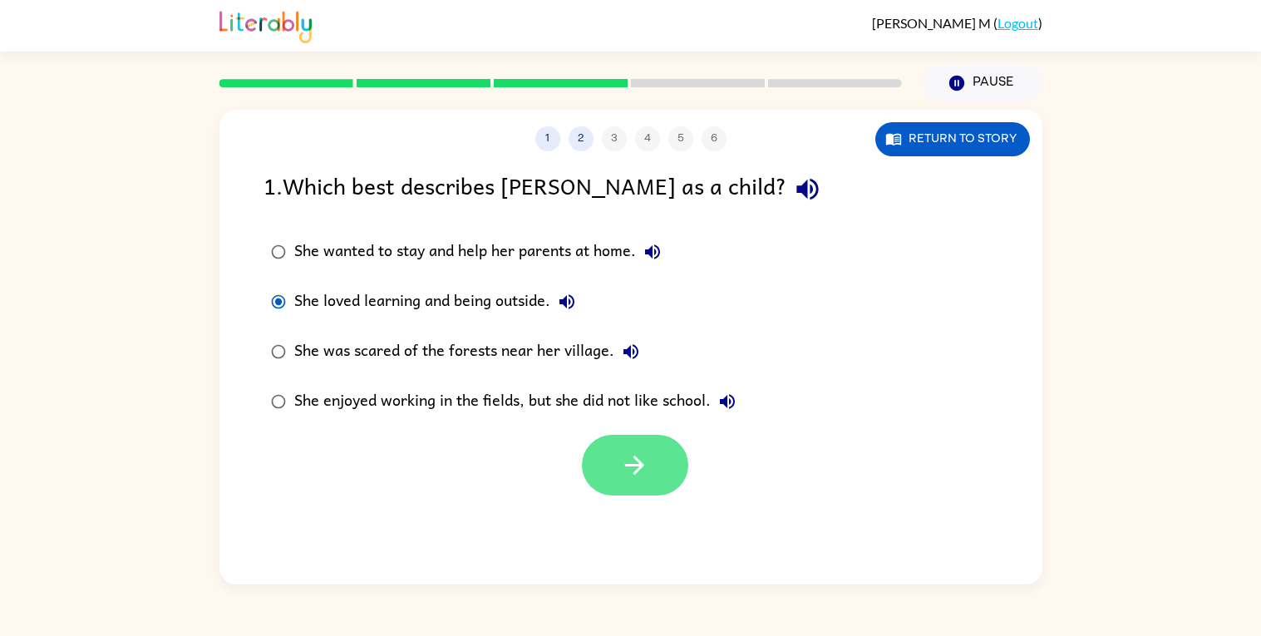
click at [642, 479] on icon "button" at bounding box center [634, 464] width 29 height 29
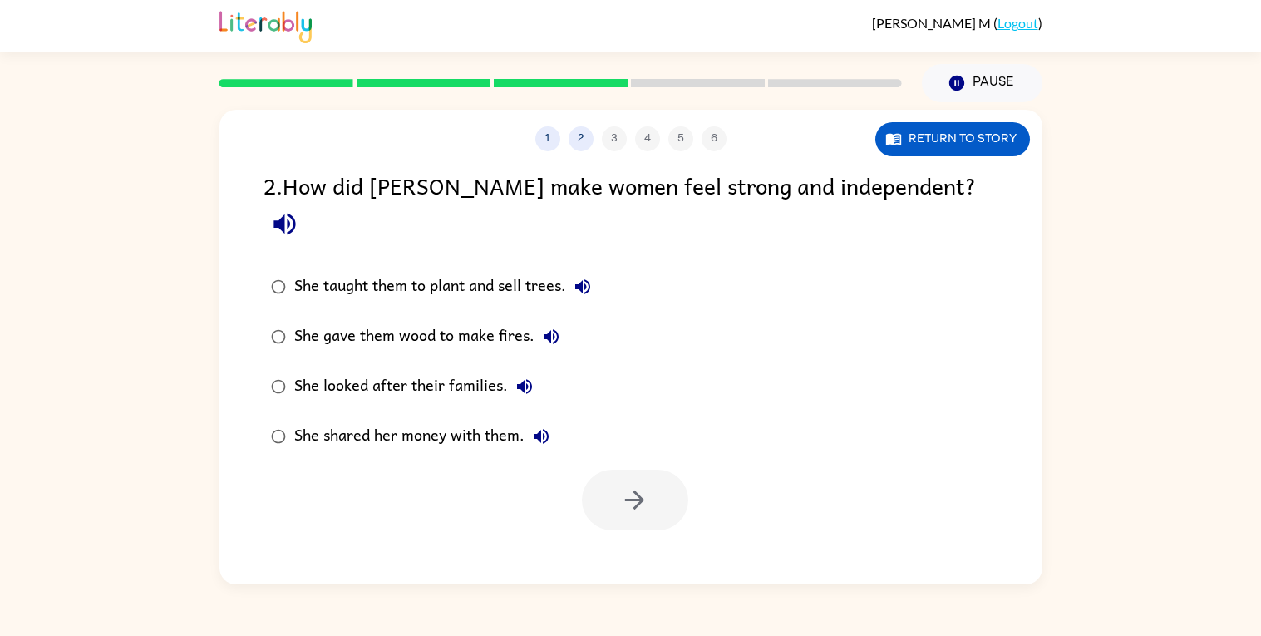
click at [478, 420] on div "She shared her money with them." at bounding box center [425, 436] width 263 height 33
click at [440, 370] on div "She looked after their families." at bounding box center [417, 386] width 247 height 33
click at [626, 485] on icon "button" at bounding box center [634, 499] width 29 height 29
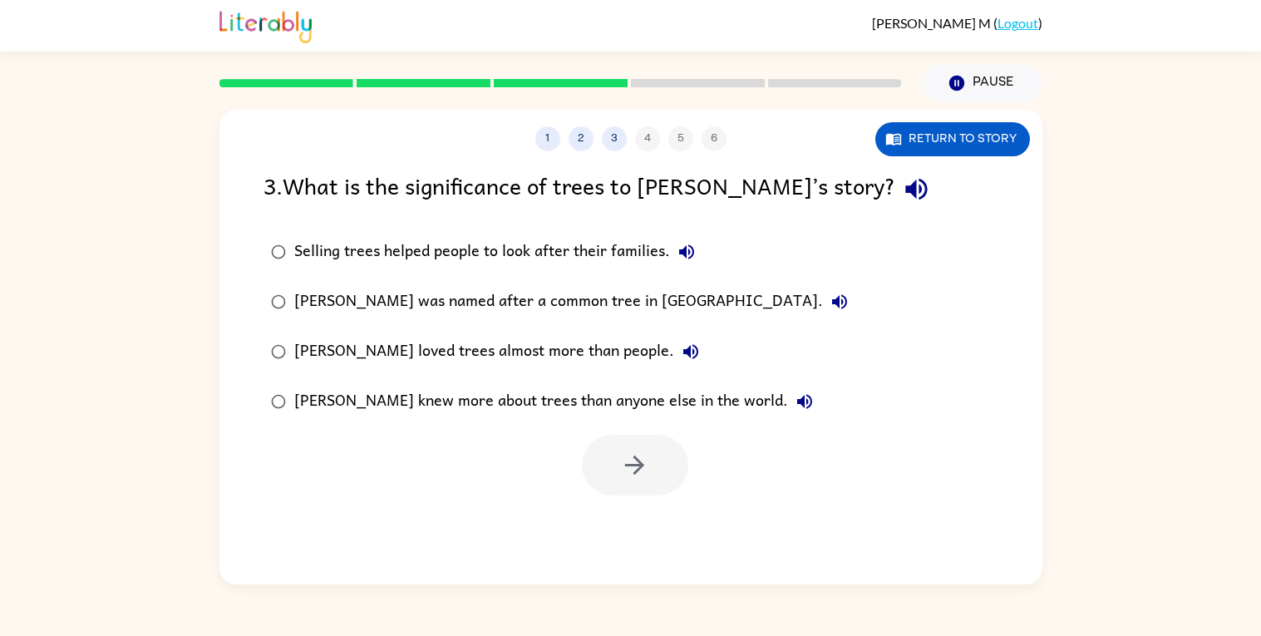
click at [794, 410] on icon "button" at bounding box center [804, 401] width 20 height 20
click at [788, 413] on button "[PERSON_NAME] knew more about trees than anyone else in the world." at bounding box center [804, 401] width 33 height 33
click at [615, 339] on div "[PERSON_NAME] loved trees almost more than people." at bounding box center [500, 351] width 413 height 33
click at [794, 393] on icon "button" at bounding box center [804, 401] width 20 height 20
click at [635, 457] on icon "button" at bounding box center [634, 464] width 19 height 19
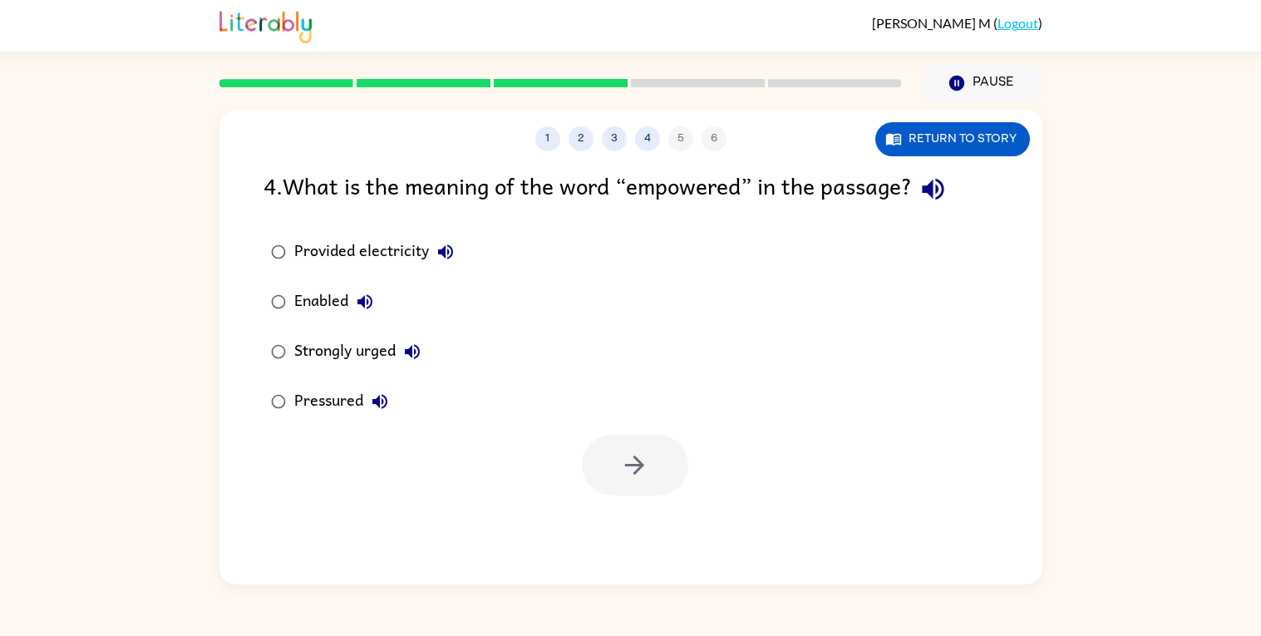
click at [356, 349] on div "Strongly urged" at bounding box center [361, 351] width 135 height 33
click at [626, 466] on icon "button" at bounding box center [634, 464] width 29 height 29
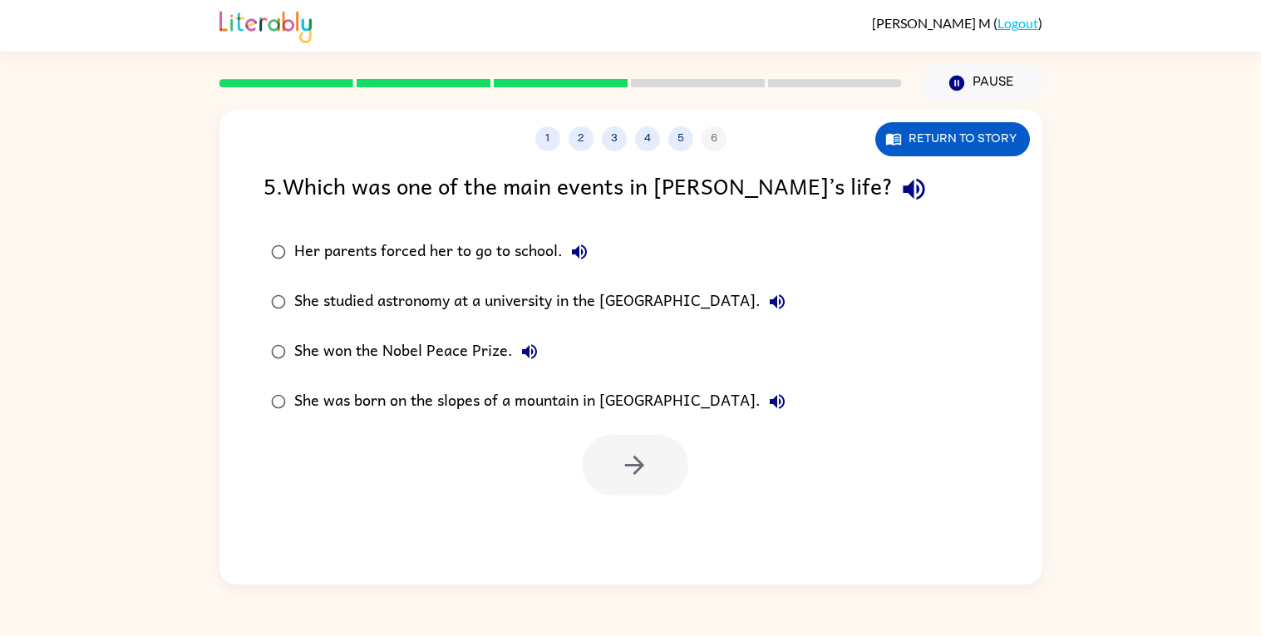
click at [471, 308] on div "She studied astronomy at a university in the [GEOGRAPHIC_DATA]." at bounding box center [543, 301] width 499 height 33
click at [507, 401] on div "She was born on the slopes of a mountain in [GEOGRAPHIC_DATA]." at bounding box center [543, 401] width 499 height 33
click at [633, 474] on icon "button" at bounding box center [634, 464] width 19 height 19
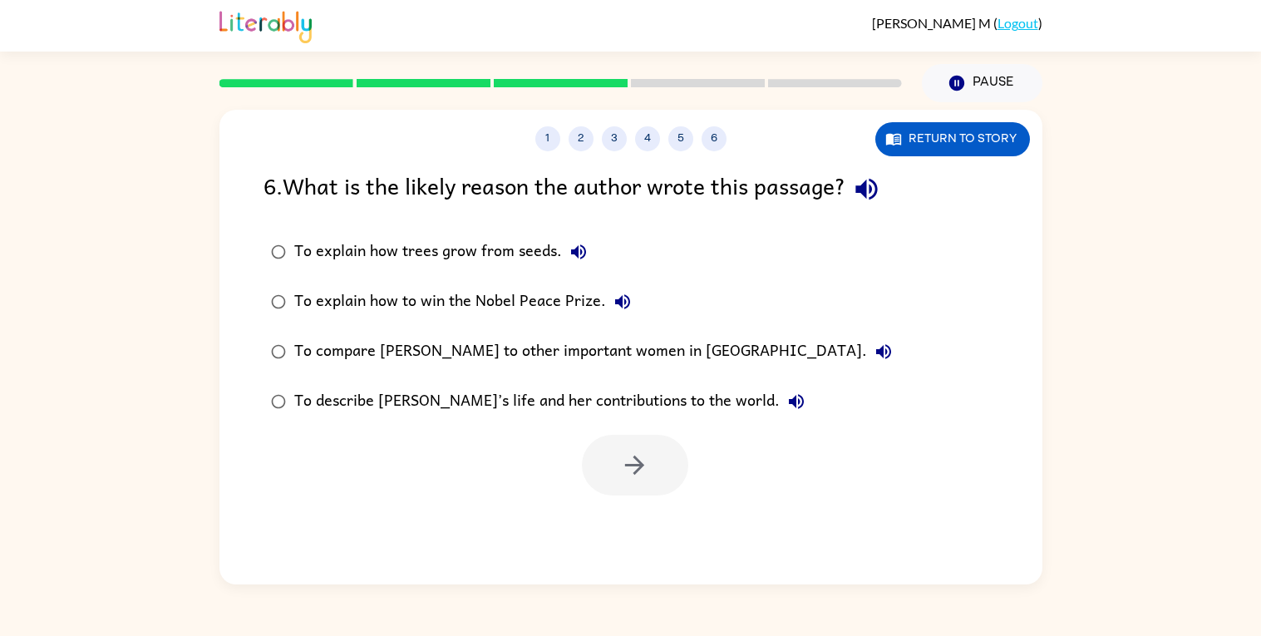
click at [511, 244] on div "To explain how trees grow from seeds." at bounding box center [444, 251] width 301 height 33
click at [622, 440] on button "button" at bounding box center [635, 465] width 106 height 61
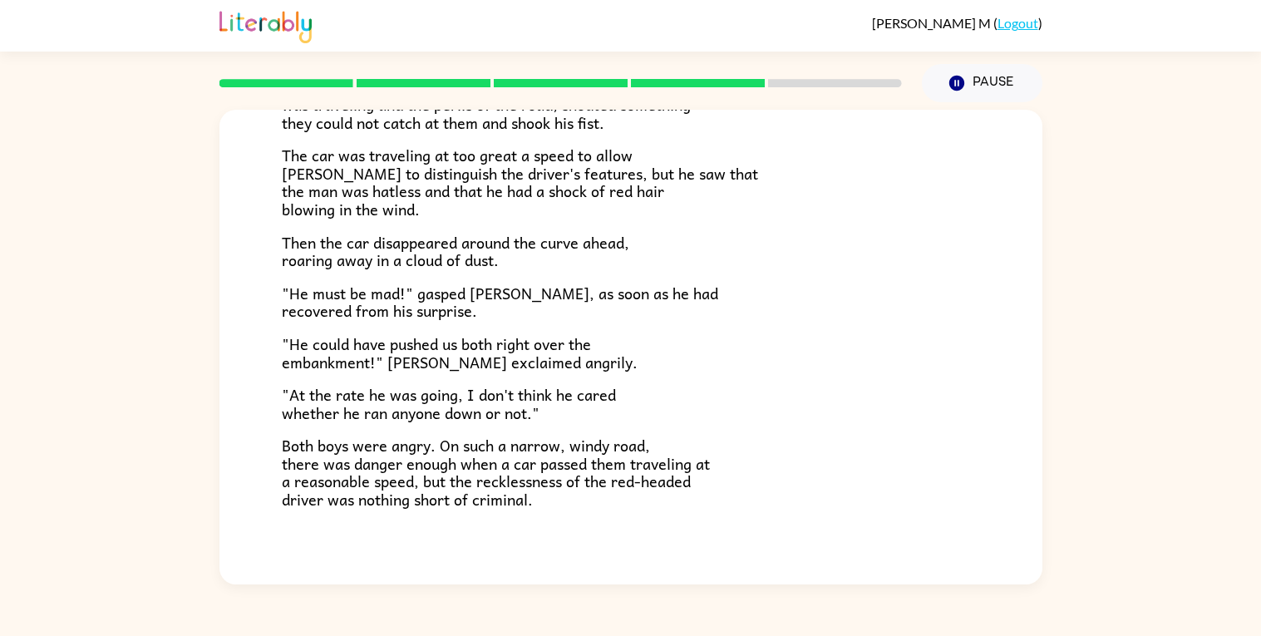
scroll to position [461, 0]
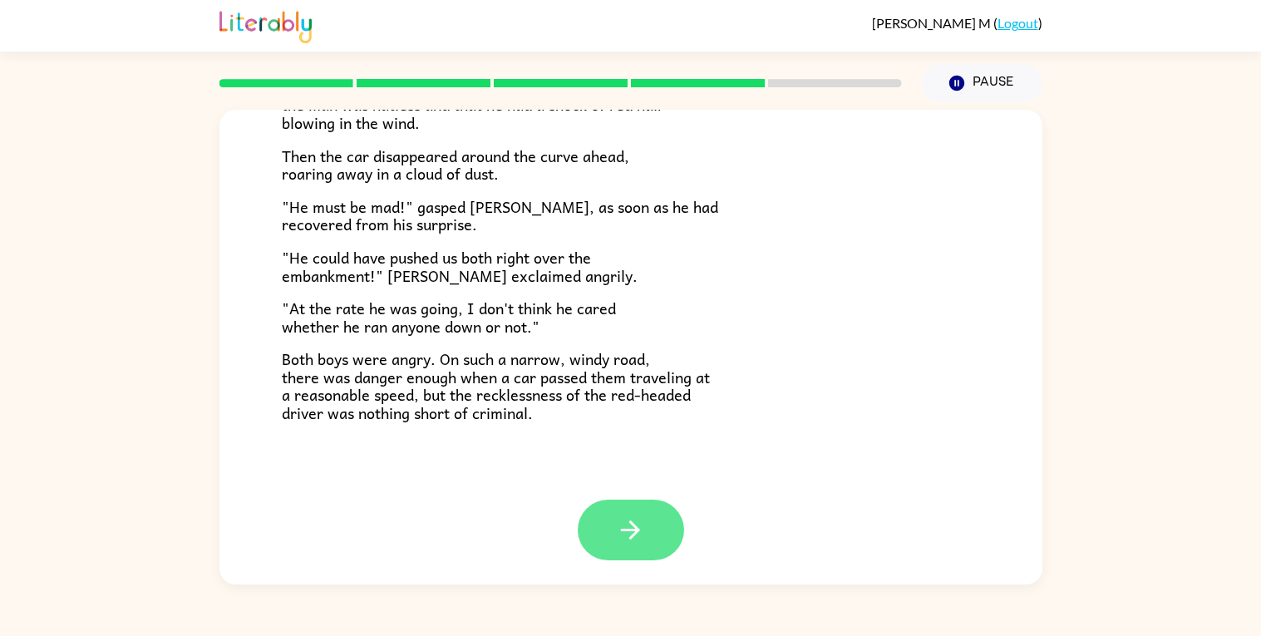
click at [651, 522] on button "button" at bounding box center [631, 529] width 106 height 61
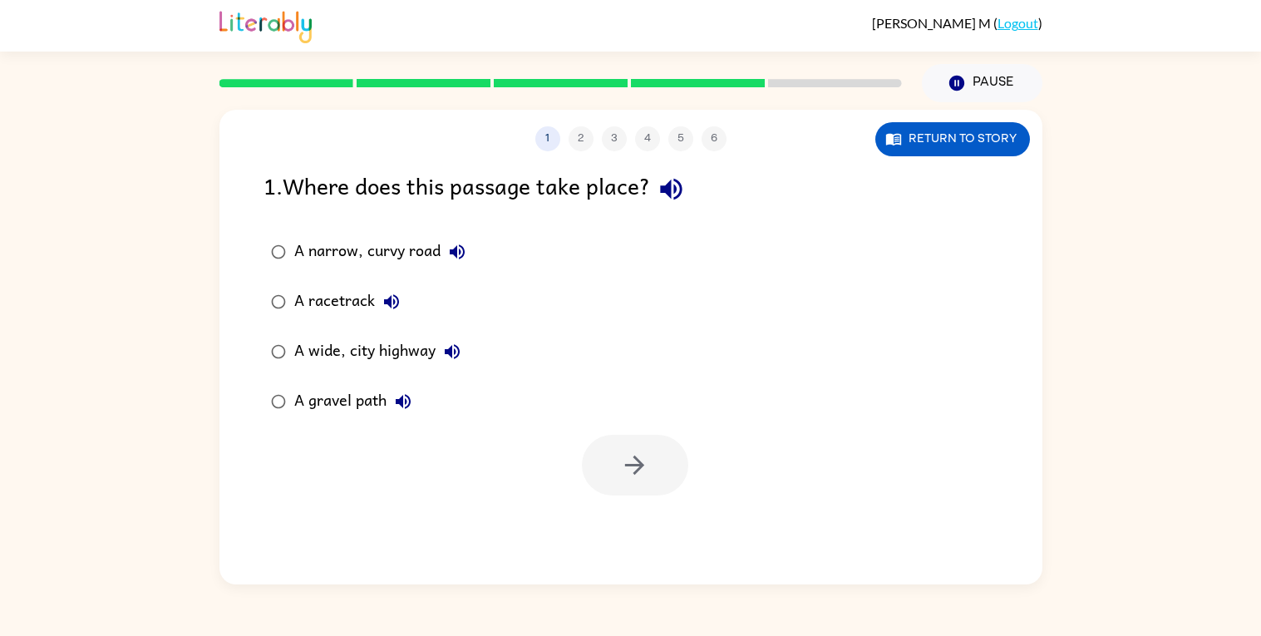
click at [405, 240] on div "A narrow, curvy road" at bounding box center [383, 251] width 179 height 33
click at [630, 479] on button "button" at bounding box center [635, 465] width 106 height 61
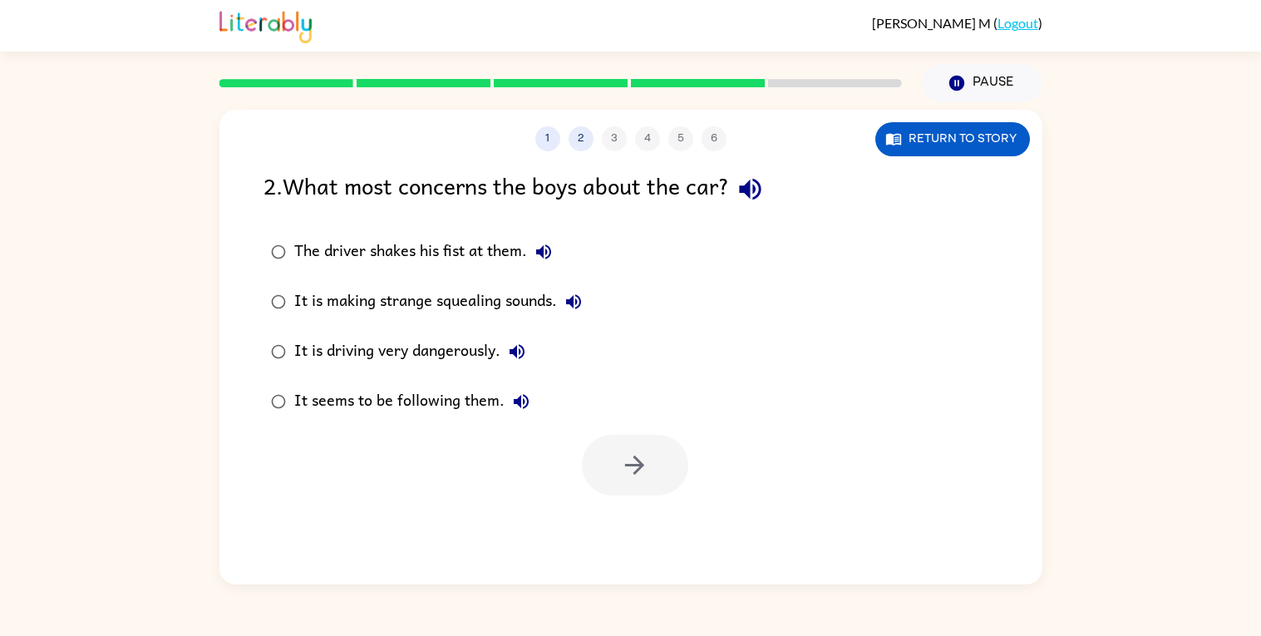
click at [475, 294] on div "It is making strange squealing sounds." at bounding box center [442, 301] width 296 height 33
click at [596, 451] on button "button" at bounding box center [635, 465] width 106 height 61
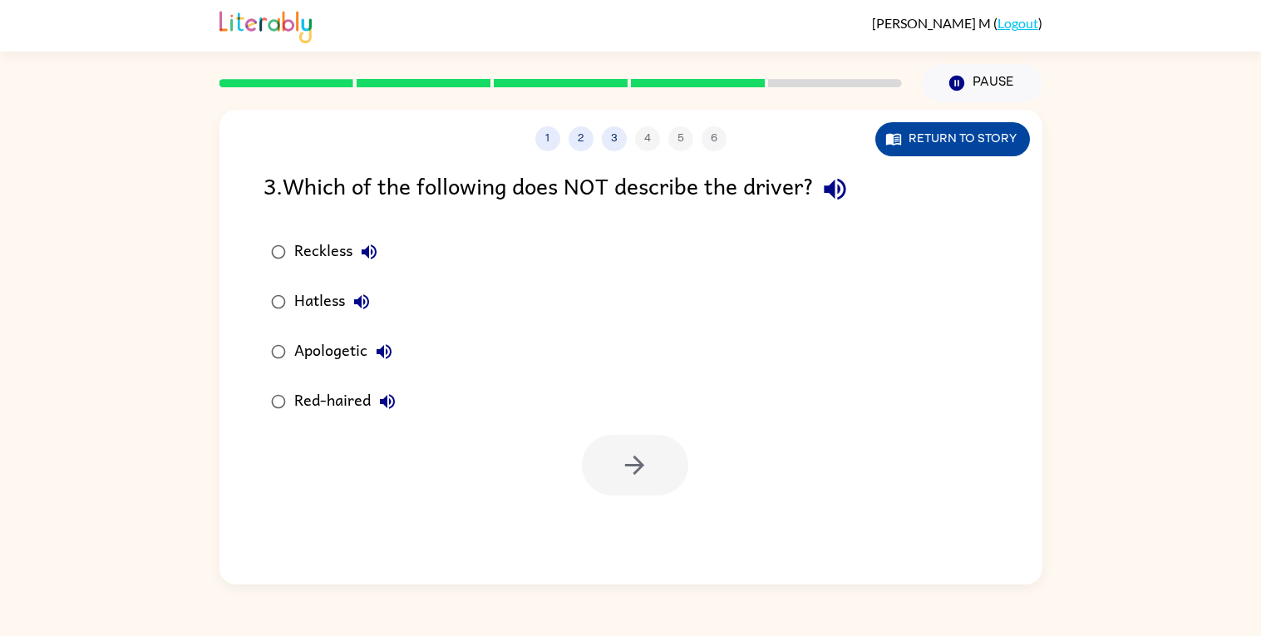
click at [974, 124] on button "Return to story" at bounding box center [952, 139] width 155 height 34
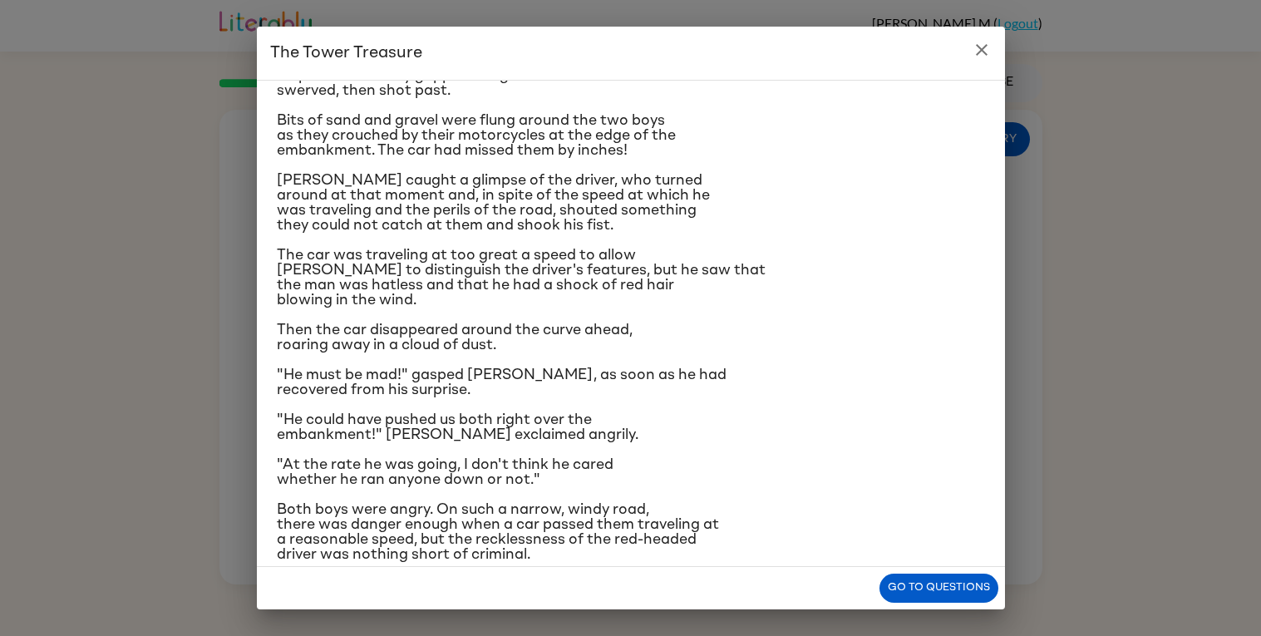
scroll to position [143, 0]
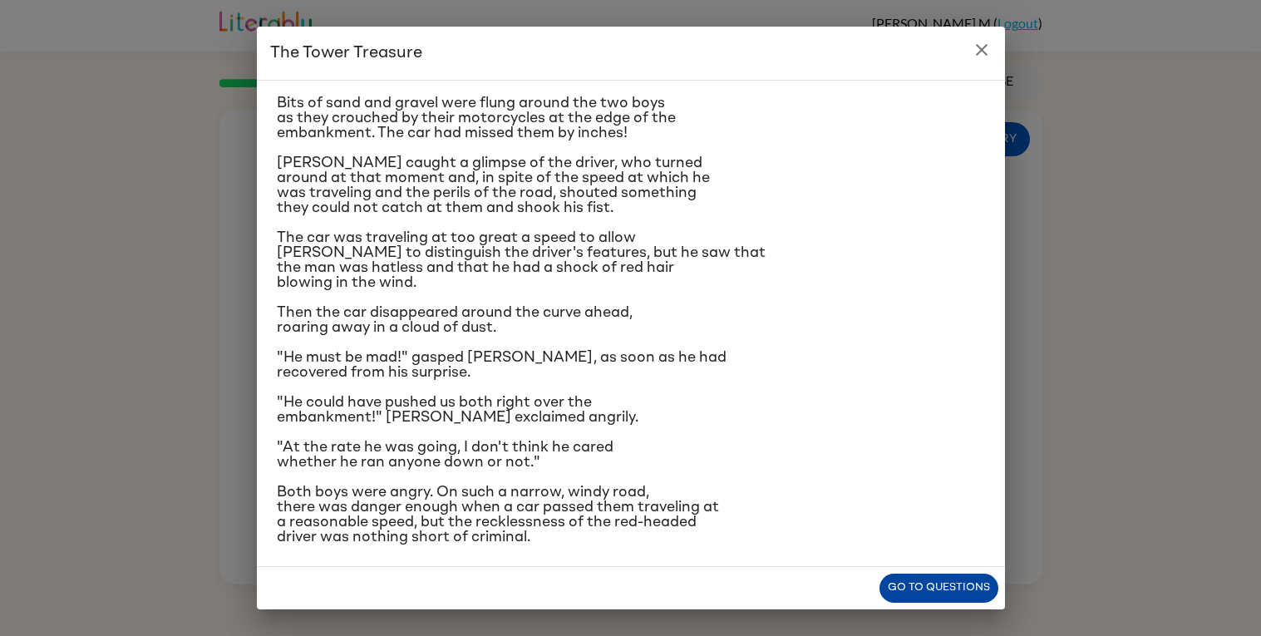
click at [924, 581] on button "Go to questions" at bounding box center [938, 587] width 119 height 29
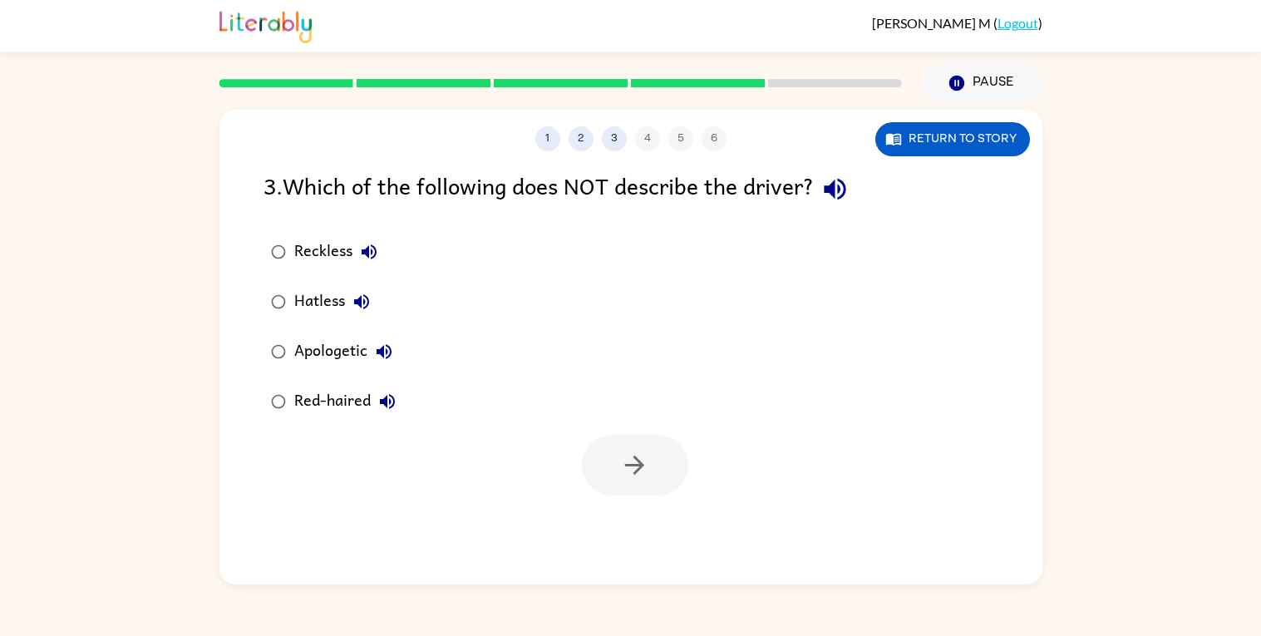
click at [306, 248] on div "Reckless" at bounding box center [339, 251] width 91 height 33
click at [329, 351] on div "Apologetic" at bounding box center [347, 351] width 106 height 33
click at [583, 470] on button "button" at bounding box center [635, 465] width 106 height 61
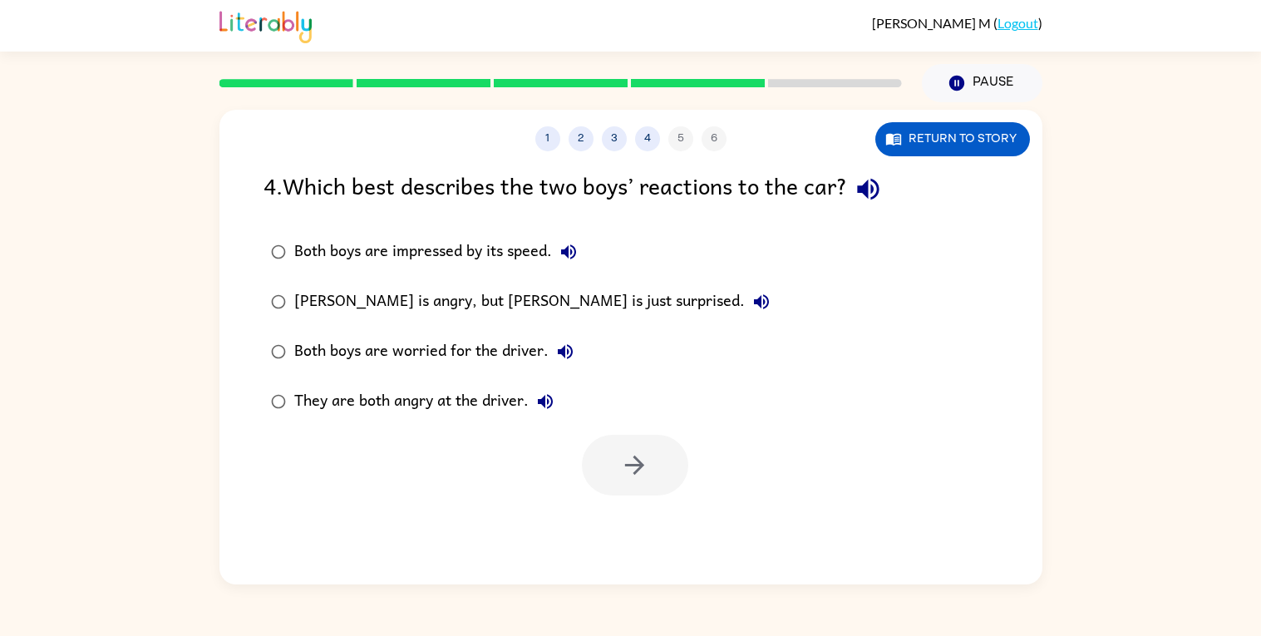
click at [443, 303] on div "[PERSON_NAME] is angry, but [PERSON_NAME] is just surprised." at bounding box center [536, 301] width 484 height 33
click at [639, 458] on icon "button" at bounding box center [634, 464] width 29 height 29
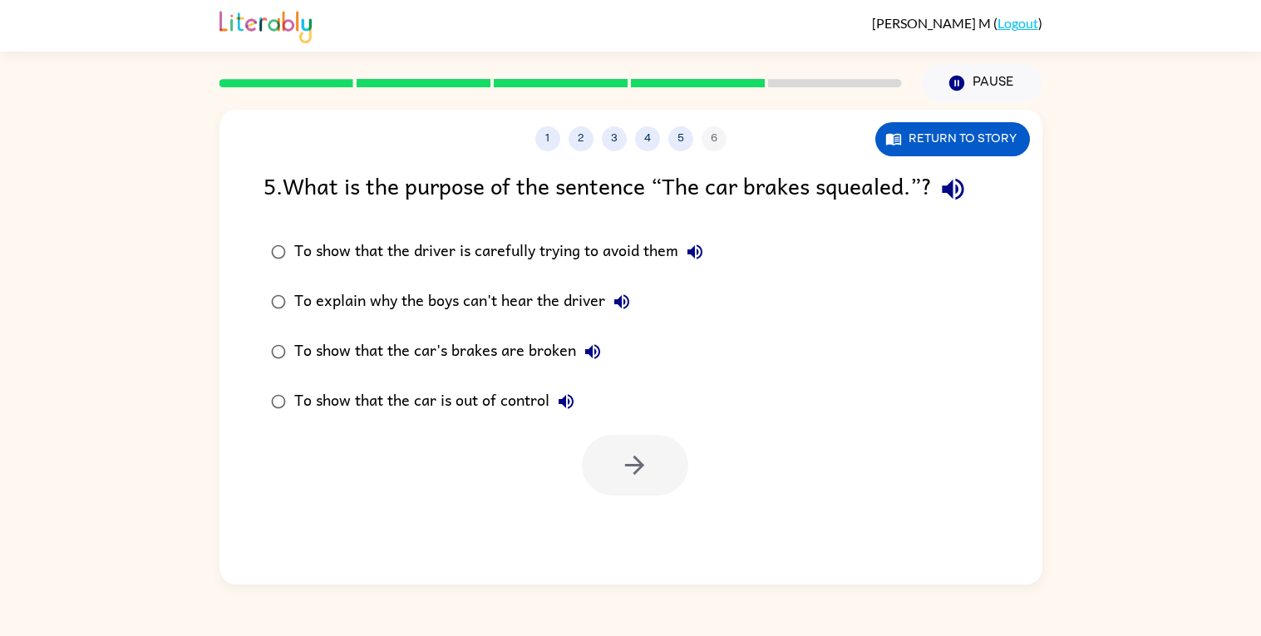
click at [507, 366] on div "To show that the car's brakes are broken" at bounding box center [451, 351] width 315 height 33
click at [647, 465] on icon "button" at bounding box center [634, 464] width 29 height 29
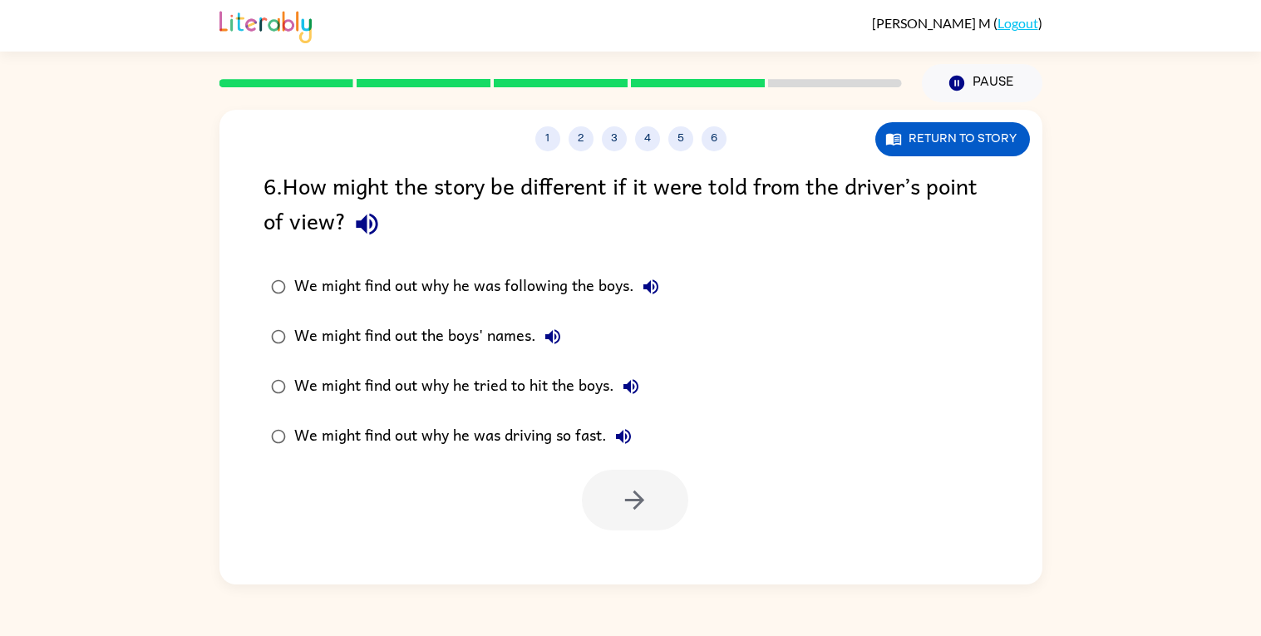
click at [494, 302] on div "We might find out why he was following the boys." at bounding box center [480, 286] width 373 height 33
click at [528, 346] on div "We might find out the boys' names." at bounding box center [431, 336] width 275 height 33
click at [646, 501] on icon "button" at bounding box center [634, 499] width 29 height 29
